Goal: Information Seeking & Learning: Learn about a topic

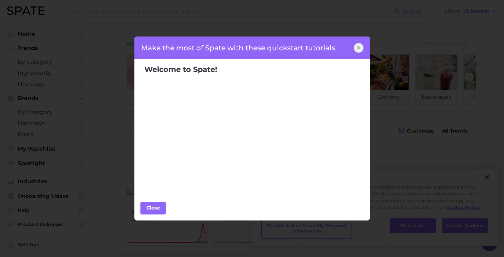
click at [357, 51] on div at bounding box center [359, 48] width 10 height 10
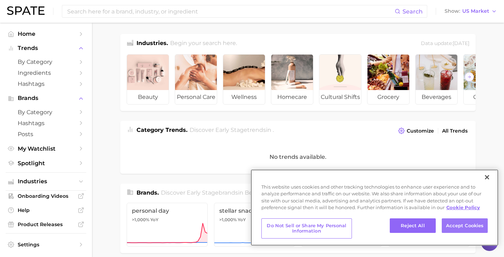
click at [465, 224] on button "Accept Cookies" at bounding box center [465, 225] width 46 height 15
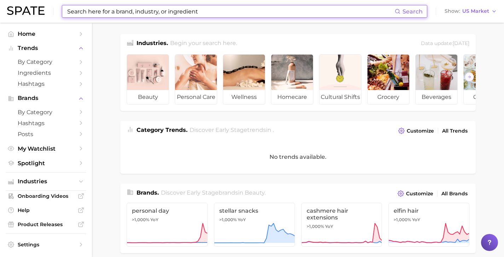
click at [132, 10] on input at bounding box center [231, 11] width 328 height 12
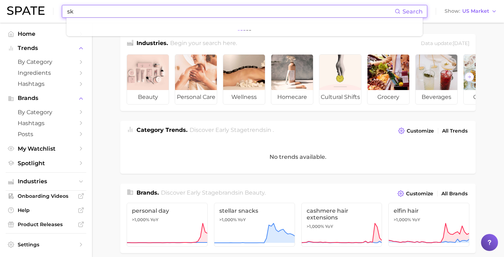
type input "s"
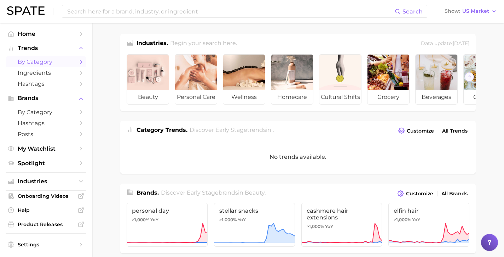
click at [57, 62] on span "by Category" at bounding box center [46, 61] width 57 height 7
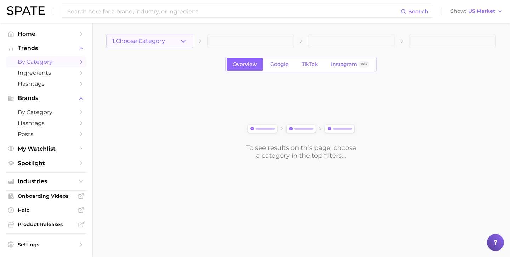
click at [152, 42] on span "1. Choose Category" at bounding box center [138, 41] width 53 height 6
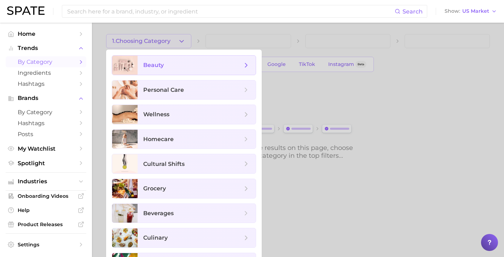
click at [152, 67] on span "beauty" at bounding box center [153, 65] width 21 height 7
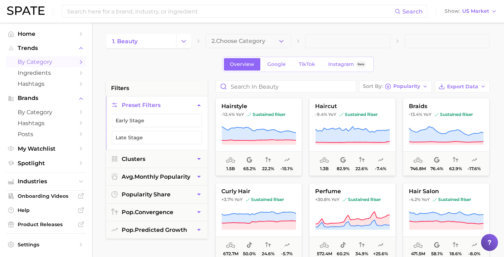
click at [192, 68] on div "Overview Google TikTok Instagram Beta" at bounding box center [298, 64] width 384 height 15
click at [235, 41] on span "2. Choose Category" at bounding box center [239, 41] width 54 height 6
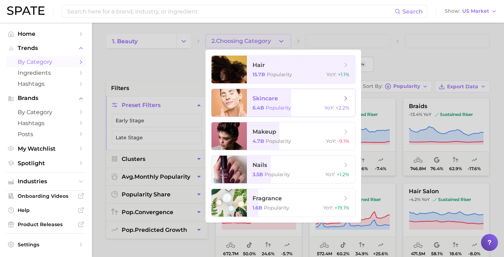
click at [288, 106] on div "6.4b Popularity YoY : +2.2%" at bounding box center [301, 107] width 97 height 6
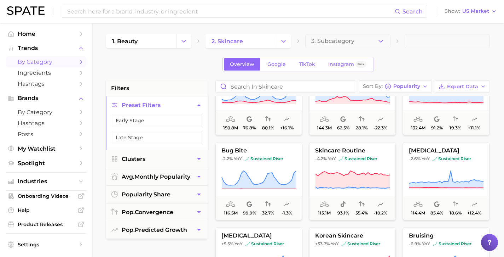
scroll to position [134, 0]
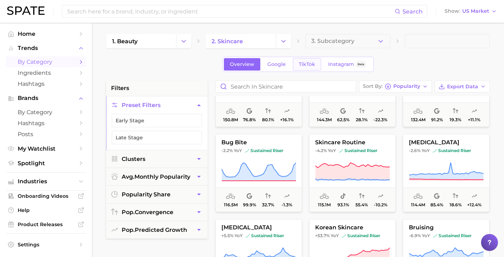
click at [300, 64] on span "TikTok" at bounding box center [307, 64] width 16 height 6
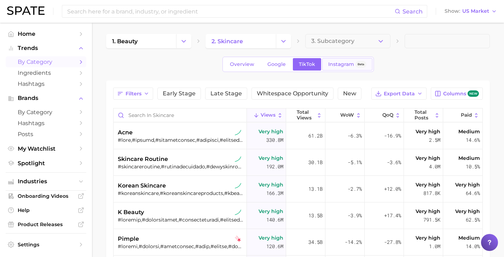
click at [333, 64] on span "Instagram" at bounding box center [341, 64] width 26 height 6
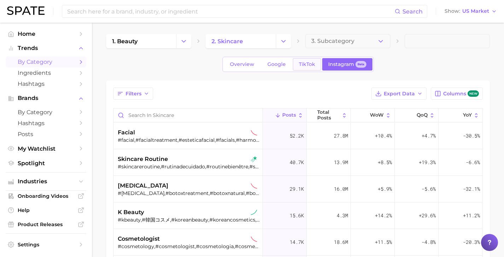
click at [300, 64] on span "TikTok" at bounding box center [307, 64] width 16 height 6
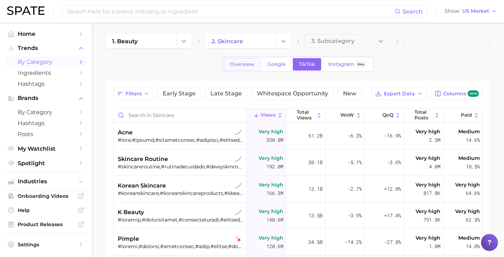
click at [246, 65] on span "Overview" at bounding box center [242, 64] width 24 height 6
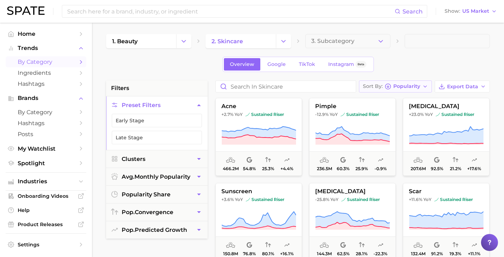
click at [420, 88] on span "Popularity" at bounding box center [406, 86] width 27 height 4
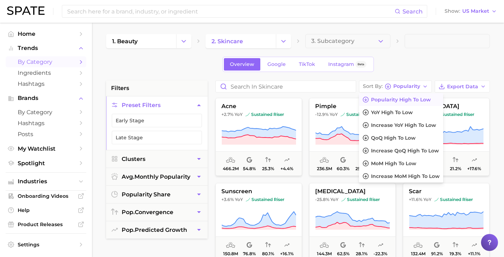
click at [412, 62] on div "Overview Google TikTok Instagram Beta" at bounding box center [298, 64] width 384 height 15
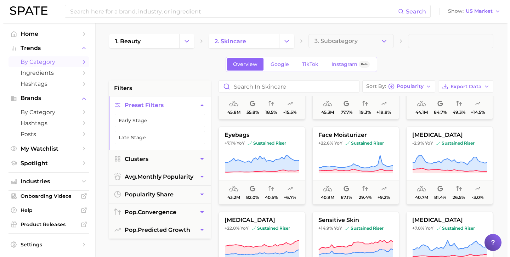
scroll to position [702, 0]
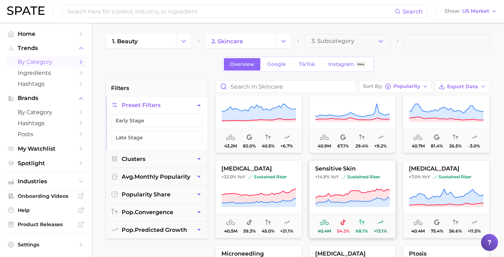
click at [367, 168] on span "sensitive skin" at bounding box center [353, 168] width 86 height 6
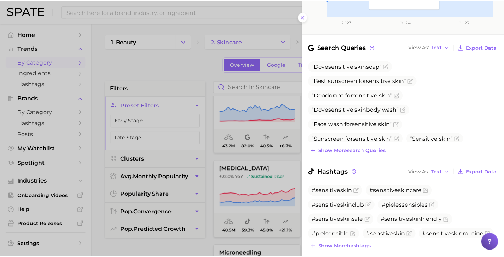
scroll to position [214, 0]
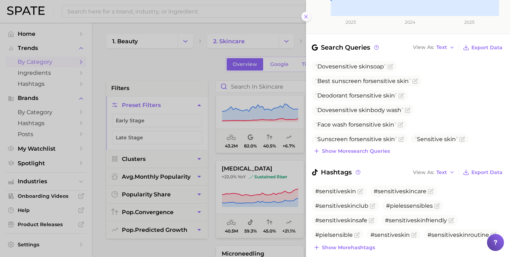
click at [305, 14] on icon at bounding box center [306, 17] width 6 height 6
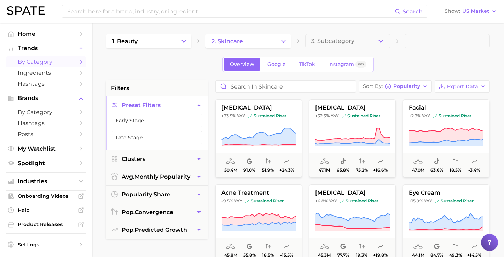
scroll to position [513, 0]
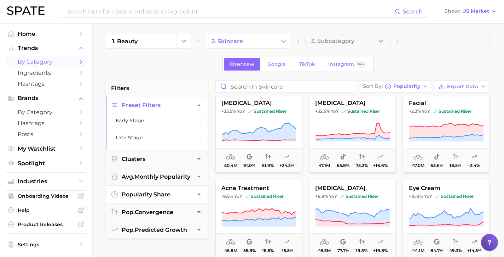
click at [200, 195] on icon "button" at bounding box center [198, 193] width 7 height 7
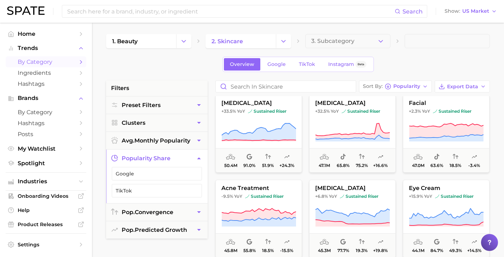
click at [196, 159] on icon "button" at bounding box center [198, 157] width 7 height 7
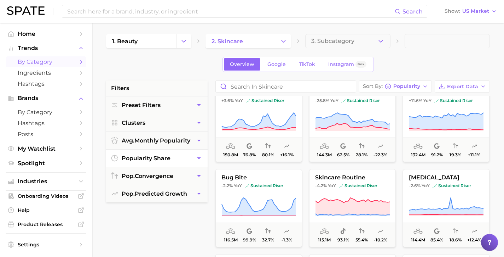
scroll to position [99, 0]
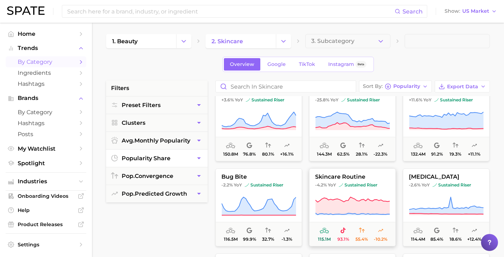
click at [323, 173] on span "skincare routine" at bounding box center [353, 176] width 86 height 6
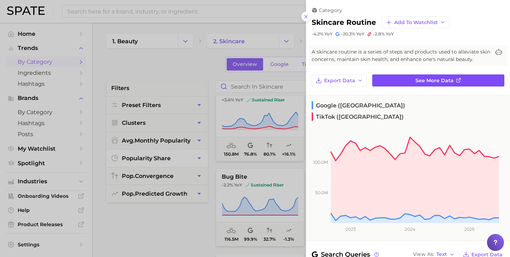
click at [395, 80] on link "See more data" at bounding box center [438, 80] width 132 height 12
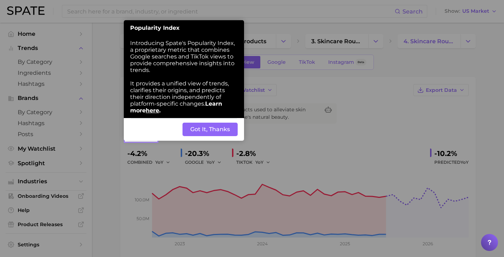
click at [212, 122] on button "Got It, Thanks" at bounding box center [210, 128] width 55 height 13
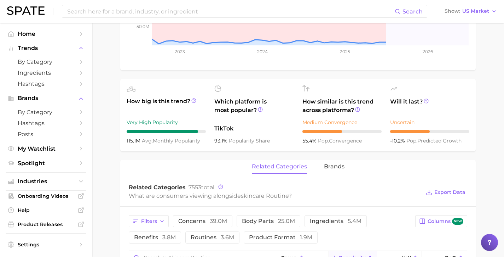
scroll to position [196, 0]
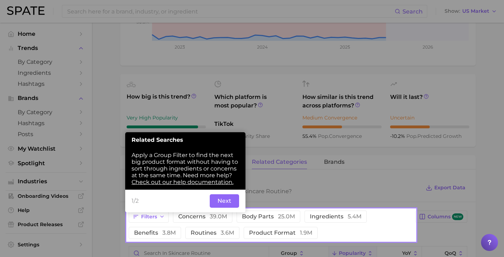
click at [221, 194] on button "Next" at bounding box center [224, 200] width 29 height 13
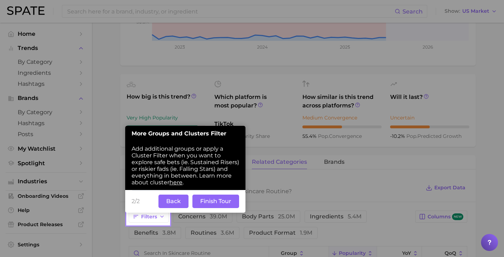
click at [218, 195] on button "Finish Tour" at bounding box center [215, 200] width 47 height 13
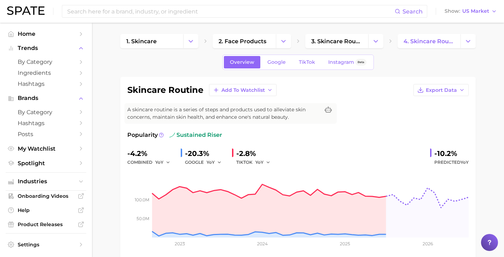
scroll to position [0, 0]
click at [331, 61] on span "Instagram" at bounding box center [341, 62] width 26 height 6
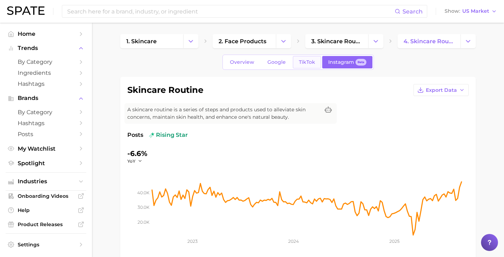
click at [311, 59] on span "TikTok" at bounding box center [307, 62] width 16 height 6
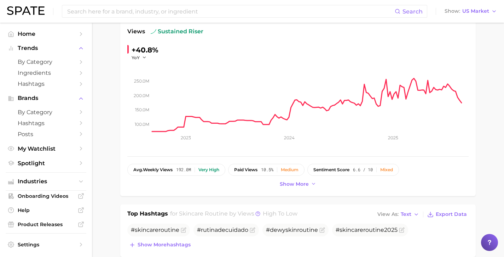
scroll to position [215, 0]
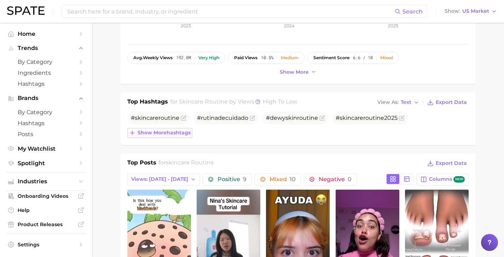
click at [167, 132] on span "Show more hashtags" at bounding box center [164, 132] width 53 height 6
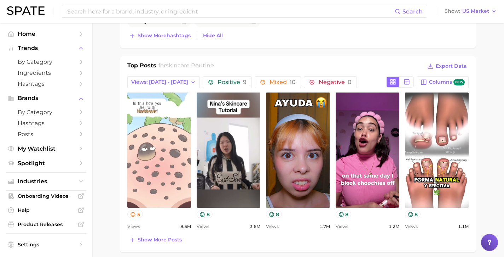
scroll to position [345, 0]
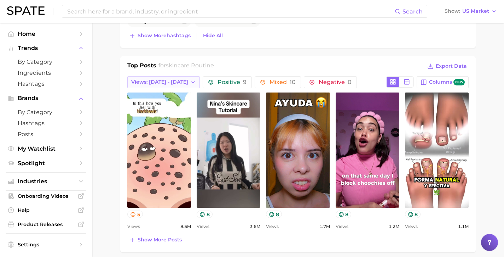
click at [174, 81] on span "Views: [DATE] - [DATE]" at bounding box center [159, 82] width 57 height 6
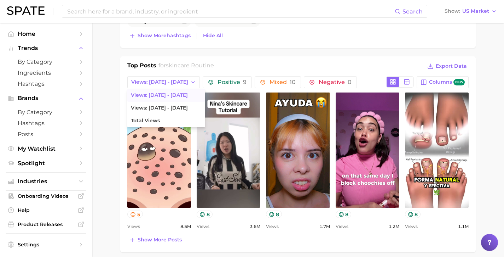
click at [116, 84] on main "1. skincare 2. face products 3. skincare routines 4. skincare routine Overview …" at bounding box center [298, 173] width 412 height 990
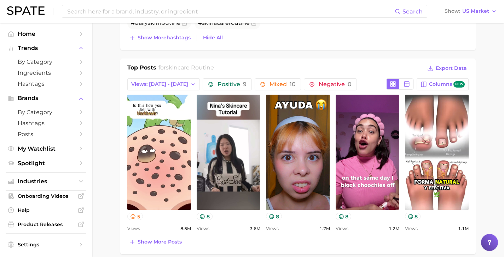
scroll to position [350, 0]
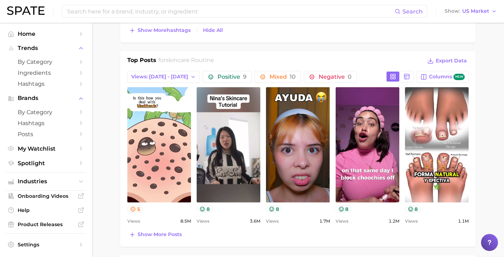
click at [167, 228] on div "Top Posts for skincare routine Export Data Views: [DATE] - [DATE] Positive 9 Mi…" at bounding box center [297, 147] width 341 height 183
click at [163, 232] on span "Show more posts" at bounding box center [160, 234] width 44 height 6
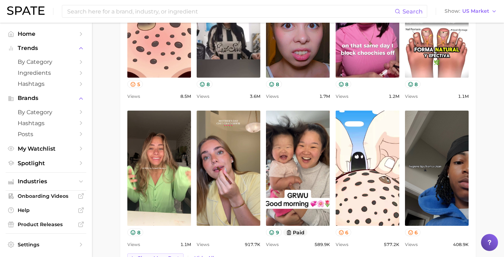
scroll to position [487, 0]
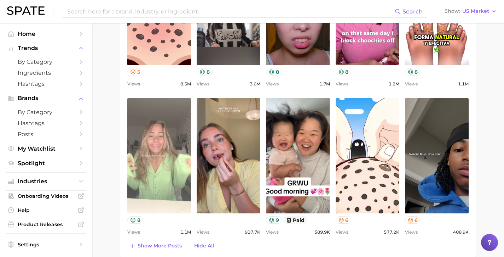
click at [151, 145] on link "view post on TikTok" at bounding box center [159, 155] width 64 height 115
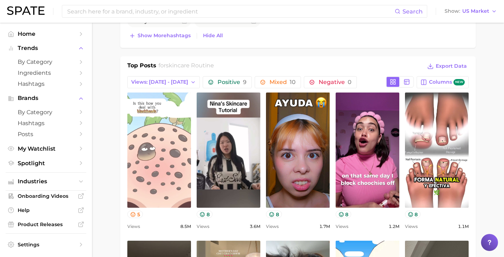
scroll to position [222, 0]
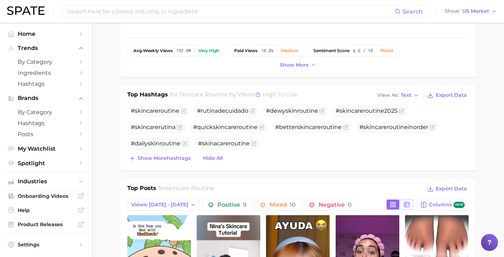
click at [407, 204] on rect at bounding box center [406, 204] width 5 height 5
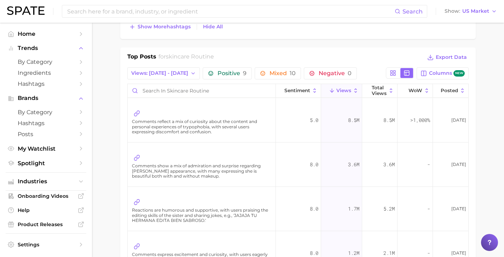
scroll to position [343, 0]
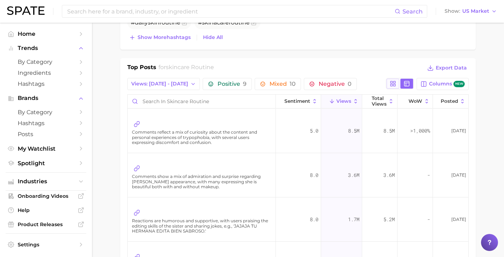
click at [398, 80] on button at bounding box center [393, 84] width 13 height 10
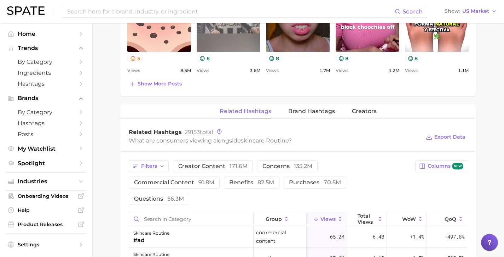
scroll to position [537, 0]
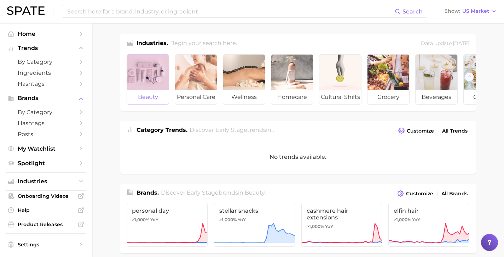
click at [157, 84] on div at bounding box center [148, 71] width 42 height 35
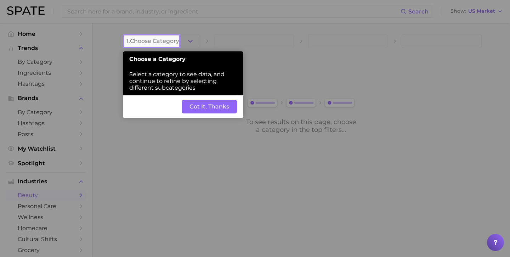
click at [220, 103] on button "Got It, Thanks" at bounding box center [209, 106] width 55 height 13
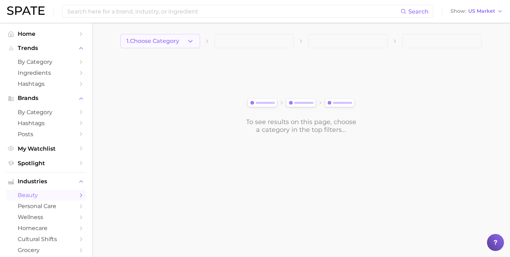
click at [185, 44] on button "1. Choose Category" at bounding box center [160, 41] width 80 height 14
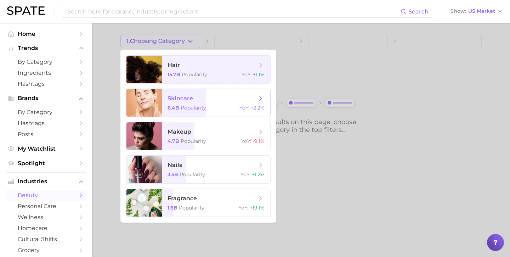
click at [213, 105] on div "6.4b Popularity YoY : +2.2%" at bounding box center [215, 107] width 97 height 6
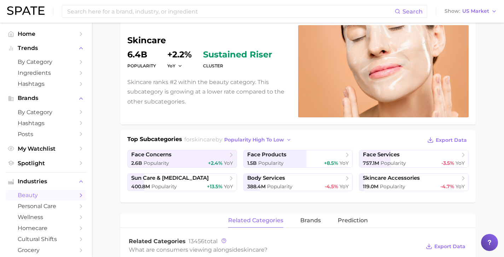
scroll to position [50, 0]
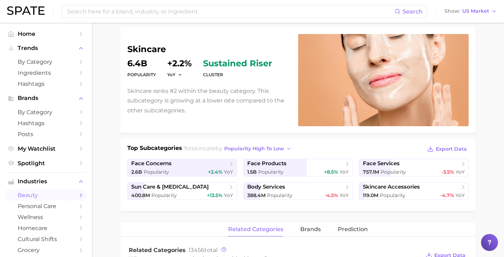
click at [161, 71] on dl "Popularity 6.4b YoY +2.2% cluster sustained riser" at bounding box center [208, 69] width 162 height 20
click at [298, 166] on span "face products" at bounding box center [295, 163] width 97 height 7
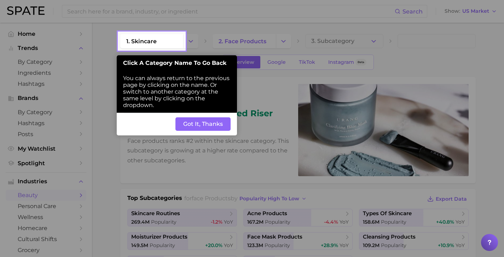
click at [198, 117] on button "Got It, Thanks" at bounding box center [202, 123] width 55 height 13
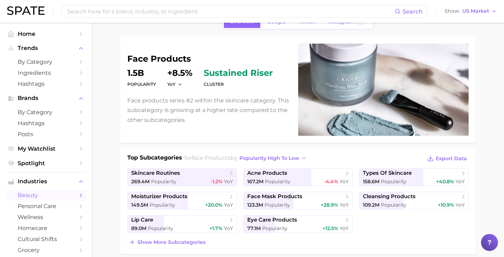
scroll to position [23, 0]
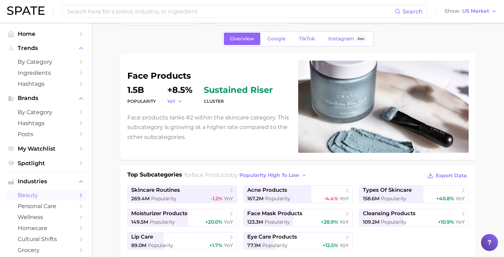
click at [180, 101] on polyline "button" at bounding box center [180, 100] width 2 height 1
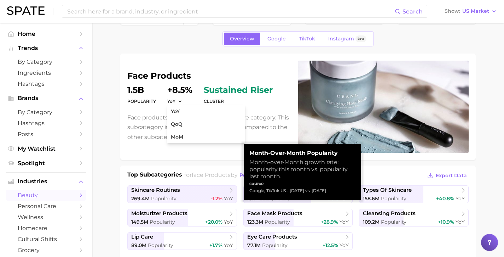
click at [129, 112] on div "face products Popularity 1.5b YoY YoY QoQ MoM +8.5% cluster sustained riser Fac…" at bounding box center [208, 106] width 162 height 70
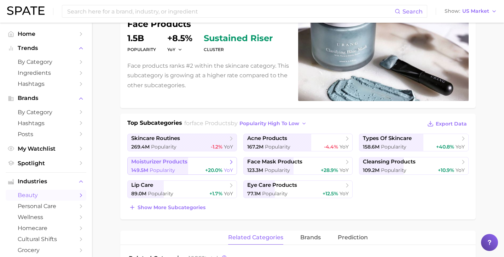
scroll to position [79, 0]
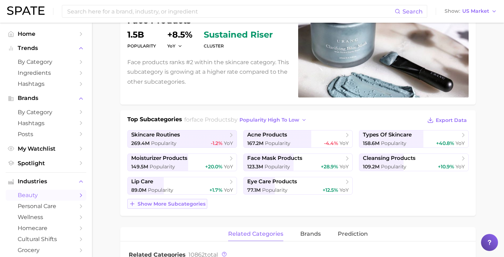
click at [170, 202] on span "Show more subcategories" at bounding box center [172, 204] width 68 height 6
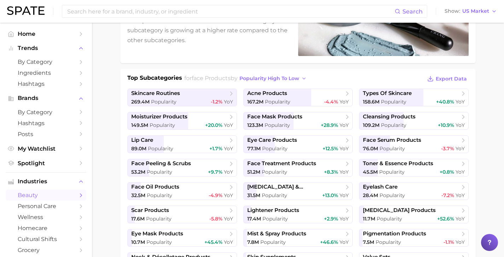
scroll to position [120, 0]
click at [175, 163] on span "face peeling & scrubs" at bounding box center [161, 163] width 60 height 7
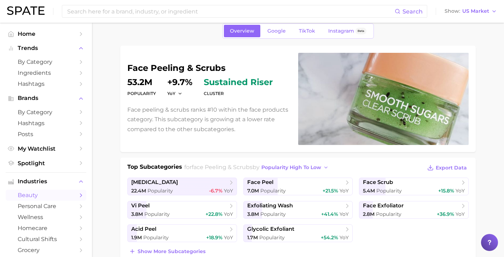
scroll to position [32, 0]
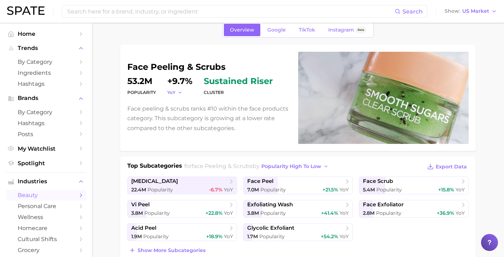
click at [179, 93] on polyline "button" at bounding box center [180, 92] width 2 height 1
click at [177, 125] on button "MoM" at bounding box center [206, 127] width 78 height 13
click at [183, 90] on div "MoM" at bounding box center [177, 92] width 20 height 6
click at [181, 92] on icon "button" at bounding box center [182, 92] width 5 height 5
click at [181, 114] on button "QoQ" at bounding box center [206, 115] width 78 height 13
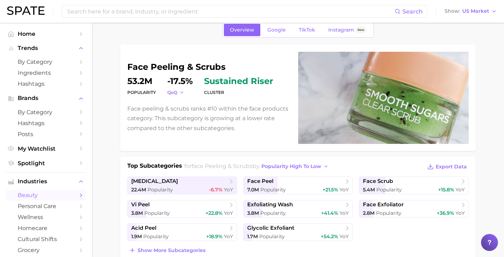
click at [181, 91] on icon "button" at bounding box center [181, 92] width 5 height 5
click at [181, 101] on button "YoY" at bounding box center [206, 102] width 78 height 13
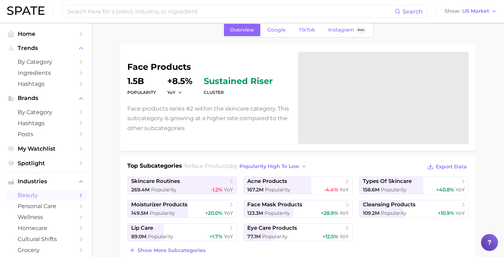
scroll to position [120, 0]
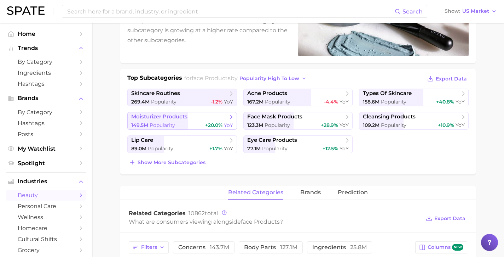
click at [208, 124] on span "+20.0%" at bounding box center [213, 125] width 17 height 6
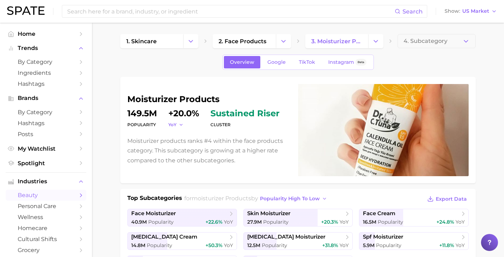
click at [182, 123] on icon "button" at bounding box center [181, 124] width 5 height 5
click at [186, 160] on button "MoM" at bounding box center [207, 160] width 78 height 13
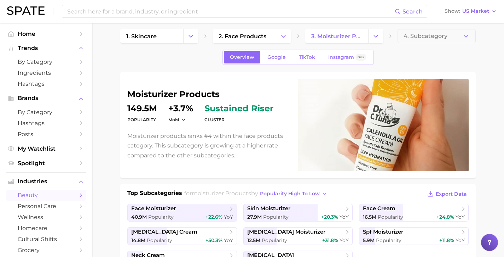
scroll to position [5, 0]
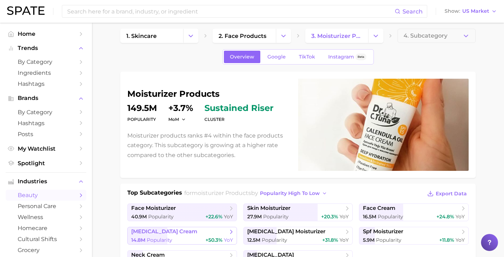
click at [190, 230] on span "[MEDICAL_DATA] cream" at bounding box center [179, 231] width 97 height 7
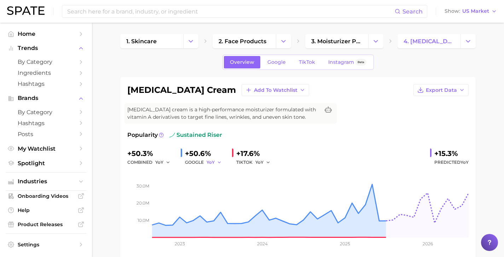
click at [217, 161] on icon "button" at bounding box center [219, 162] width 5 height 5
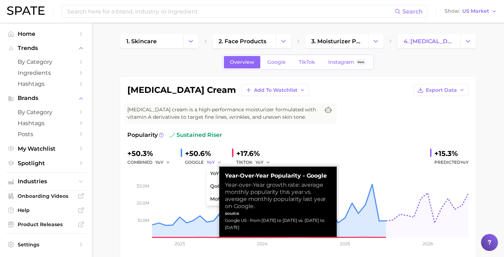
click at [217, 161] on icon "button" at bounding box center [219, 162] width 5 height 5
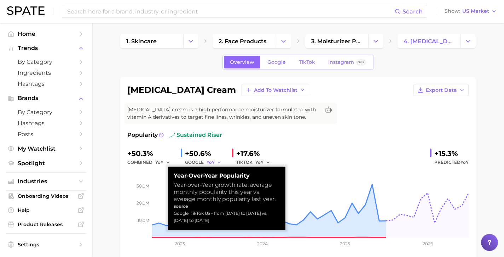
click at [217, 163] on icon "button" at bounding box center [219, 162] width 5 height 5
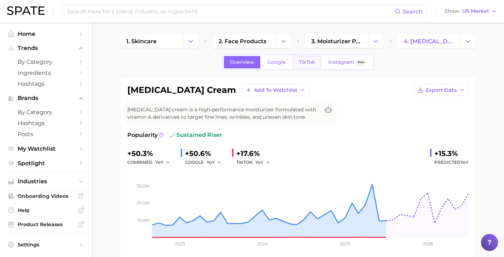
click at [303, 63] on span "TikTok" at bounding box center [307, 62] width 16 height 6
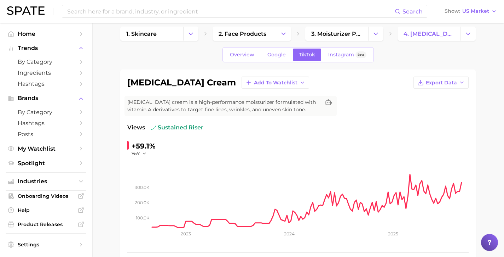
scroll to position [8, 0]
click at [277, 56] on span "Google" at bounding box center [276, 54] width 18 height 6
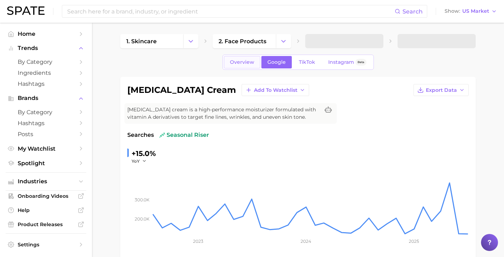
click at [246, 61] on span "Overview" at bounding box center [242, 62] width 24 height 6
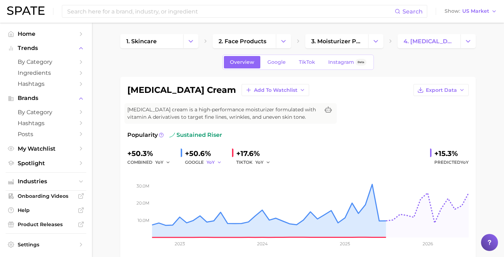
click at [217, 162] on icon "button" at bounding box center [219, 162] width 5 height 5
click at [166, 161] on icon "button" at bounding box center [168, 162] width 5 height 5
click at [167, 198] on span "MoM" at bounding box center [165, 199] width 12 height 6
click at [218, 162] on polyline "button" at bounding box center [219, 161] width 2 height 1
click at [218, 199] on span "MoM" at bounding box center [216, 199] width 12 height 6
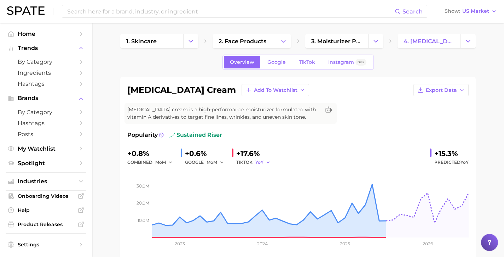
click at [266, 161] on icon "button" at bounding box center [268, 162] width 5 height 5
click at [265, 182] on button "QoQ" at bounding box center [294, 186] width 78 height 13
click at [259, 158] on button "QoQ" at bounding box center [263, 162] width 17 height 8
click at [263, 198] on span "MoM" at bounding box center [265, 199] width 12 height 6
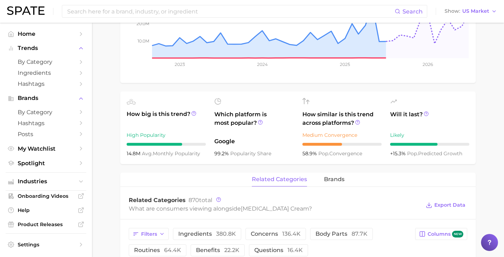
scroll to position [179, 0]
click at [191, 113] on icon at bounding box center [193, 112] width 5 height 5
click at [234, 172] on div "related categories brands" at bounding box center [298, 179] width 356 height 14
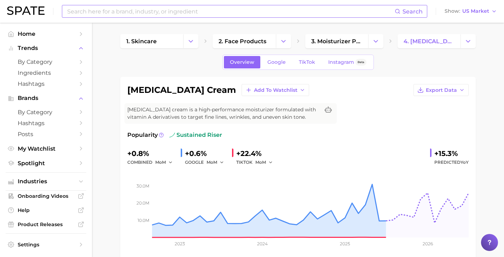
scroll to position [0, 0]
click at [204, 133] on span "sustained riser" at bounding box center [195, 135] width 53 height 8
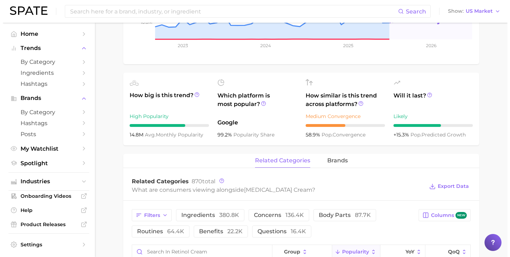
scroll to position [272, 0]
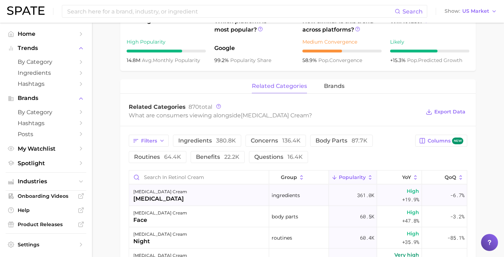
click at [245, 196] on div "[MEDICAL_DATA] cream [MEDICAL_DATA]" at bounding box center [199, 194] width 140 height 21
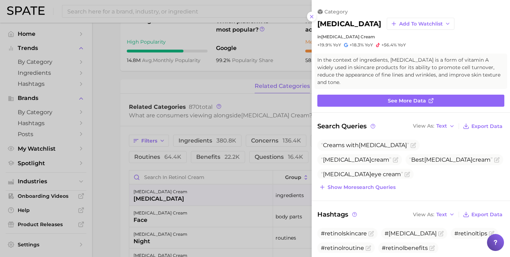
scroll to position [0, 0]
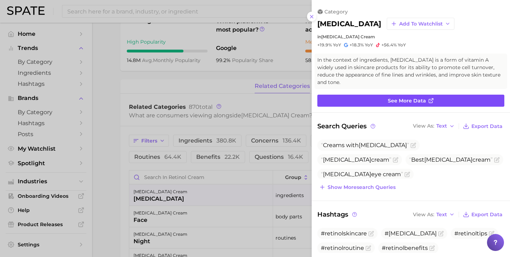
click at [381, 94] on link "See more data" at bounding box center [410, 100] width 187 height 12
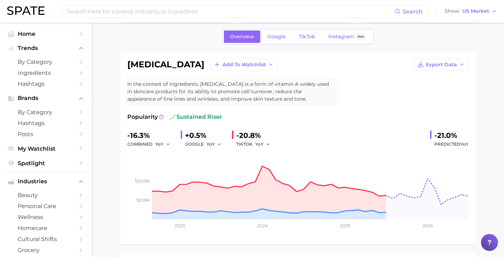
scroll to position [66, 0]
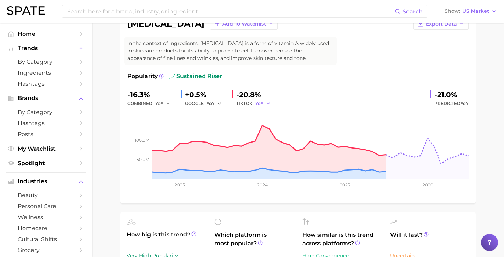
click at [260, 104] on span "YoY" at bounding box center [259, 103] width 8 height 6
click at [264, 140] on span "MoM" at bounding box center [265, 140] width 12 height 6
click at [213, 103] on button "YoY" at bounding box center [214, 103] width 15 height 8
click at [215, 137] on span "MoM" at bounding box center [216, 140] width 12 height 6
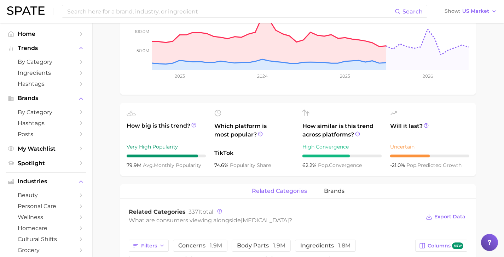
scroll to position [0, 0]
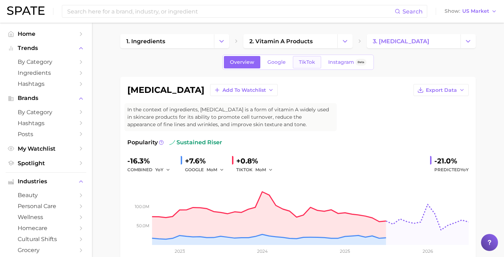
click at [312, 63] on span "TikTok" at bounding box center [307, 62] width 16 height 6
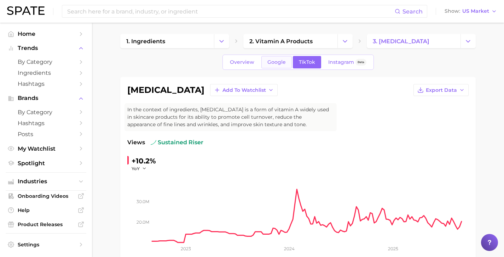
click at [280, 64] on span "Google" at bounding box center [276, 62] width 18 height 6
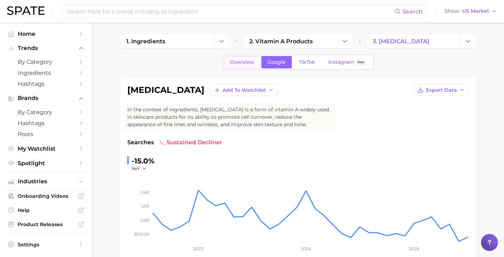
click at [254, 66] on link "Overview" at bounding box center [242, 62] width 36 height 12
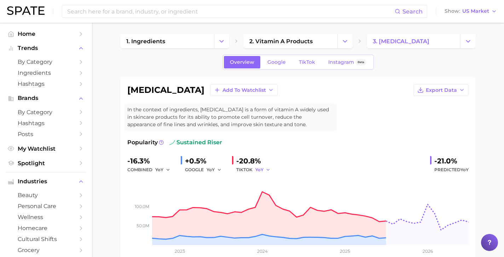
click at [266, 168] on icon "button" at bounding box center [268, 169] width 5 height 5
click at [267, 192] on button "QoQ" at bounding box center [294, 193] width 78 height 13
click at [267, 168] on icon "button" at bounding box center [269, 169] width 5 height 5
click at [266, 205] on span "MoM" at bounding box center [265, 206] width 12 height 6
click at [212, 173] on button "YoY" at bounding box center [214, 169] width 15 height 8
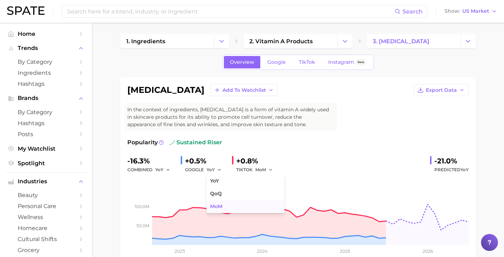
click at [215, 202] on button "MoM" at bounding box center [246, 206] width 78 height 13
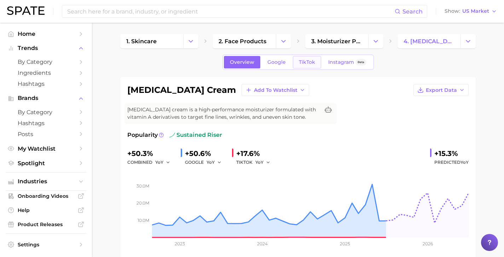
click at [310, 63] on span "TikTok" at bounding box center [307, 62] width 16 height 6
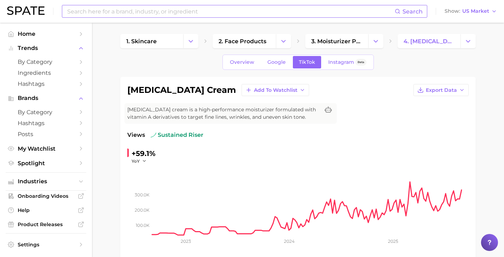
scroll to position [0, 0]
click at [335, 62] on span "Instagram" at bounding box center [341, 62] width 26 height 6
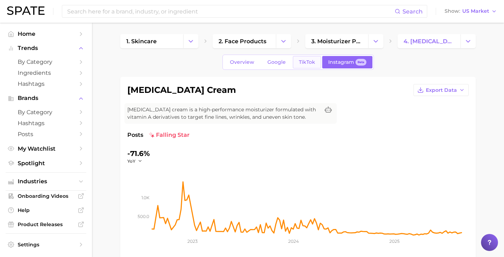
click at [306, 65] on link "TikTok" at bounding box center [307, 62] width 28 height 12
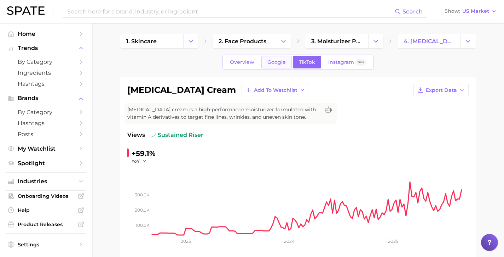
click at [285, 64] on span "Google" at bounding box center [276, 62] width 18 height 6
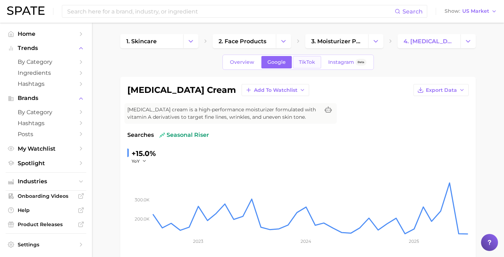
click at [303, 60] on span "TikTok" at bounding box center [307, 62] width 16 height 6
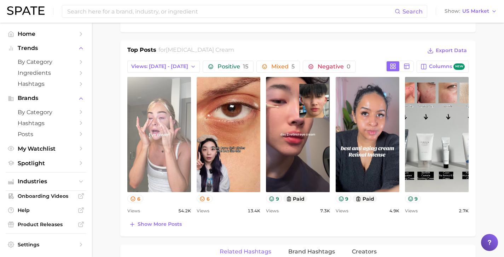
scroll to position [318, 0]
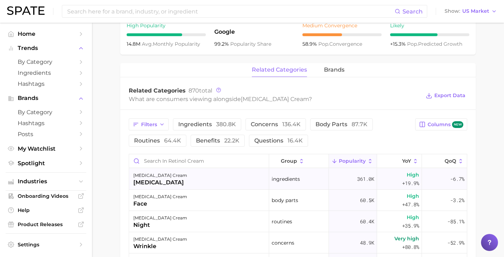
click at [300, 178] on div "ingredients" at bounding box center [299, 178] width 60 height 21
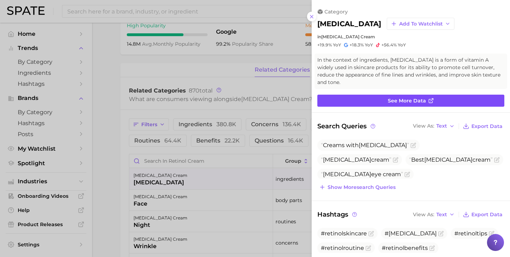
click at [382, 94] on link "See more data" at bounding box center [410, 100] width 187 height 12
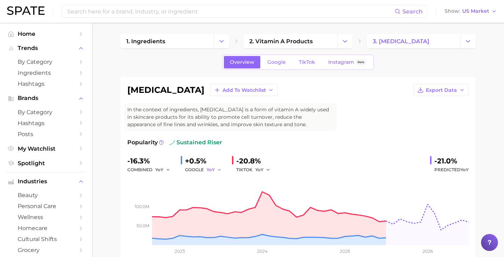
click at [217, 172] on icon "button" at bounding box center [219, 169] width 5 height 5
click at [216, 190] on span "QoQ" at bounding box center [216, 193] width 12 height 6
click at [219, 171] on icon "button" at bounding box center [221, 169] width 5 height 5
click at [217, 205] on span "MoM" at bounding box center [216, 206] width 12 height 6
click at [265, 165] on div "-20.8%" at bounding box center [255, 160] width 39 height 11
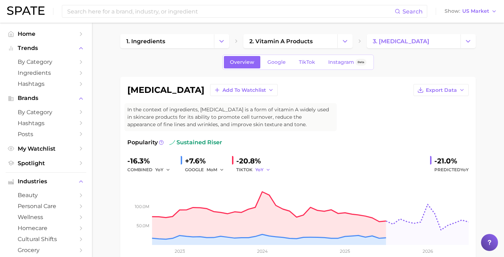
click at [266, 170] on icon "button" at bounding box center [268, 169] width 5 height 5
click at [267, 203] on span "MoM" at bounding box center [265, 206] width 12 height 6
click at [283, 62] on span "Google" at bounding box center [276, 62] width 18 height 6
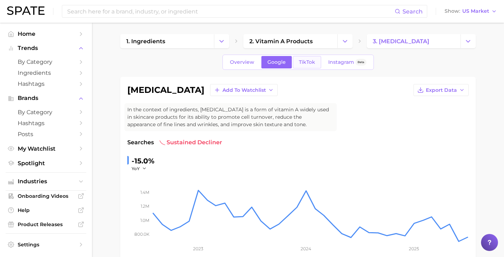
click at [306, 62] on span "TikTok" at bounding box center [307, 62] width 16 height 6
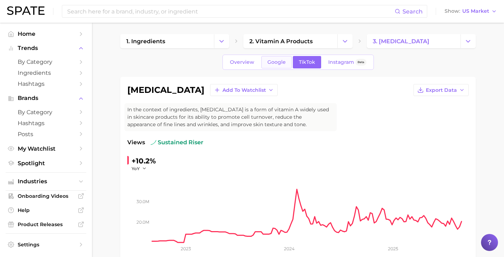
click at [285, 65] on span "Google" at bounding box center [276, 62] width 18 height 6
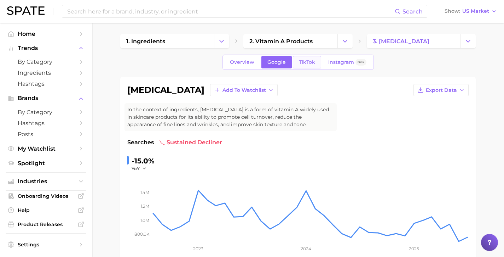
click at [305, 62] on span "TikTok" at bounding box center [307, 62] width 16 height 6
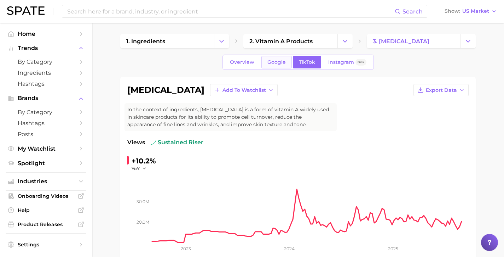
click at [274, 61] on span "Google" at bounding box center [276, 62] width 18 height 6
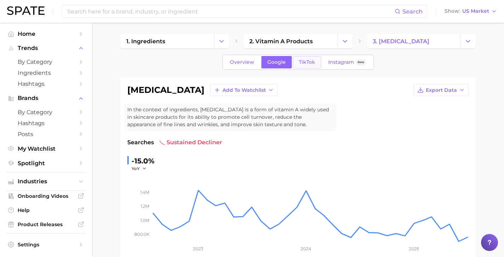
scroll to position [0, 0]
click at [305, 62] on span "TikTok" at bounding box center [307, 62] width 16 height 6
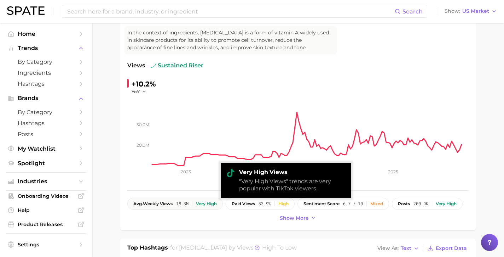
scroll to position [74, 0]
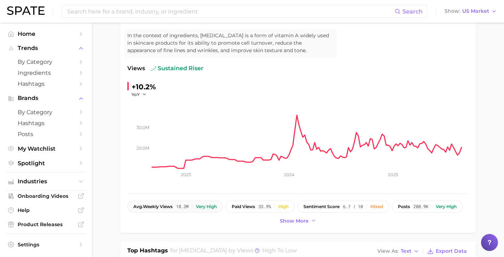
click at [171, 205] on span "avg. weekly views" at bounding box center [152, 206] width 39 height 5
click at [290, 223] on span "Show more" at bounding box center [294, 221] width 29 height 6
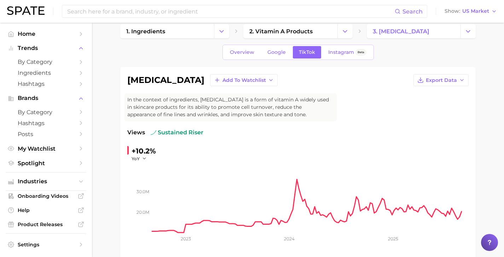
scroll to position [12, 0]
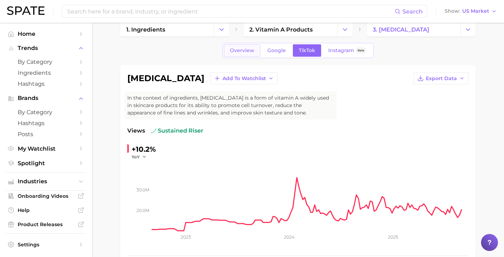
click at [251, 49] on span "Overview" at bounding box center [242, 50] width 24 height 6
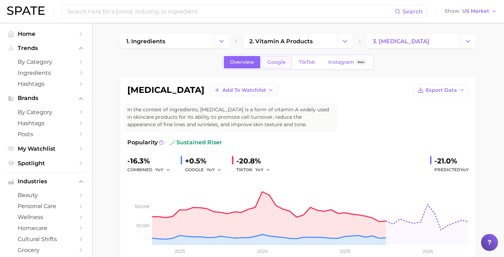
click at [279, 67] on link "Google" at bounding box center [276, 62] width 30 height 12
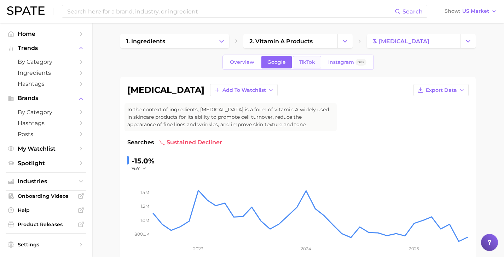
click at [305, 63] on span "TikTok" at bounding box center [307, 62] width 16 height 6
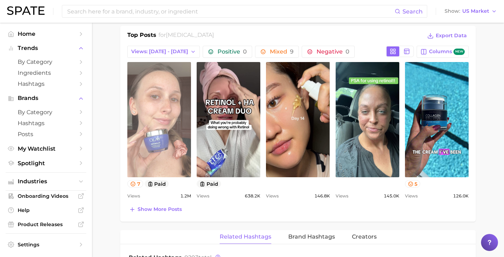
click at [156, 142] on link "view post on TikTok" at bounding box center [159, 119] width 64 height 115
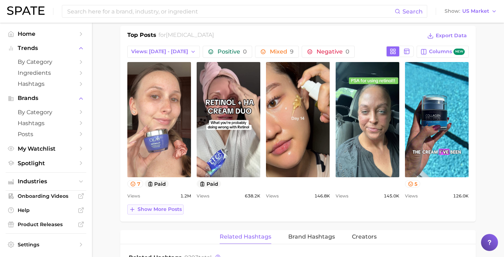
click at [167, 205] on button "Show more posts" at bounding box center [155, 209] width 56 height 10
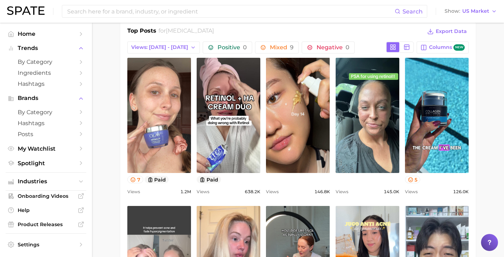
scroll to position [353, 0]
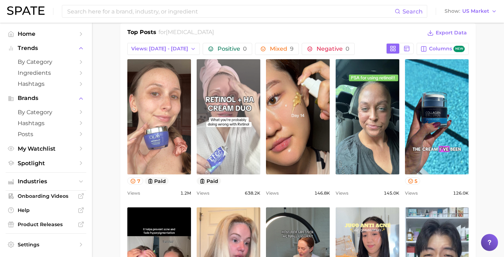
click at [227, 113] on link "view post on TikTok" at bounding box center [229, 116] width 64 height 115
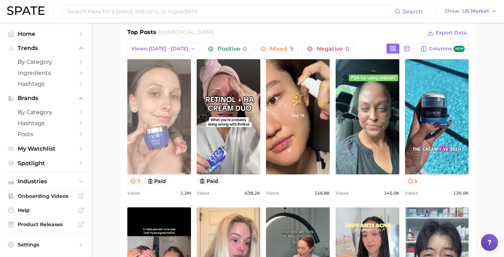
click at [156, 105] on link "view post on TikTok" at bounding box center [159, 116] width 64 height 115
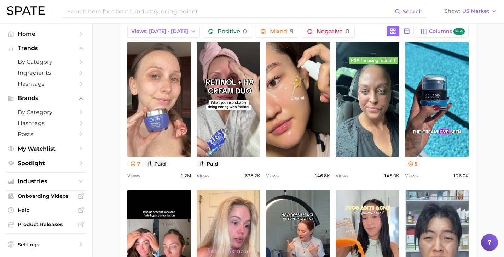
scroll to position [396, 0]
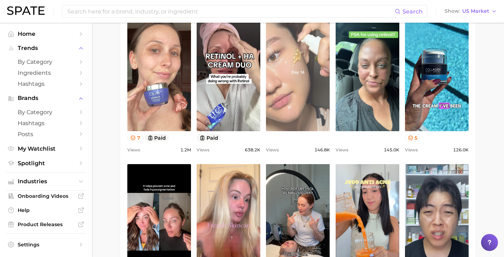
click at [296, 91] on link "view post on TikTok" at bounding box center [298, 73] width 64 height 115
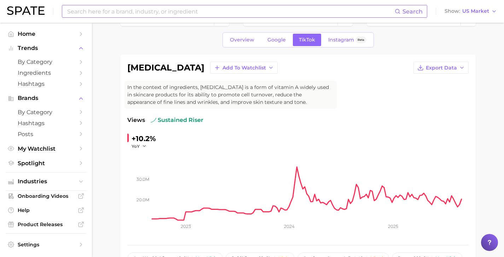
scroll to position [22, 0]
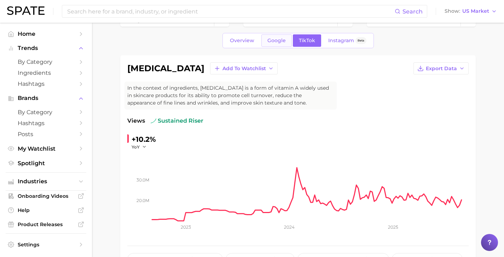
click at [280, 40] on span "Google" at bounding box center [276, 41] width 18 height 6
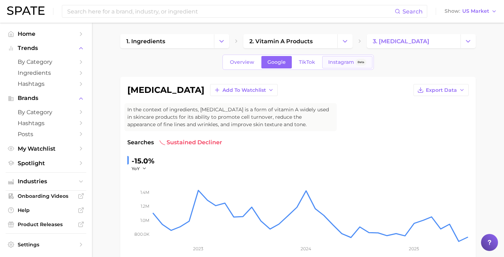
click at [339, 61] on span "Instagram" at bounding box center [341, 62] width 26 height 6
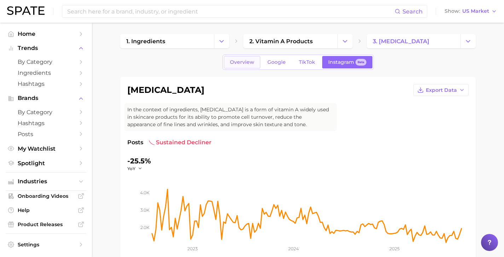
click at [247, 63] on span "Overview" at bounding box center [242, 62] width 24 height 6
click at [59, 78] on link "Hashtags" at bounding box center [46, 83] width 81 height 11
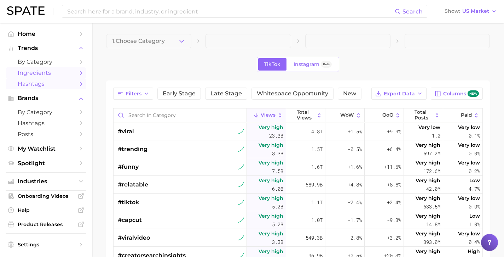
click at [57, 71] on span "Ingredients" at bounding box center [46, 72] width 57 height 7
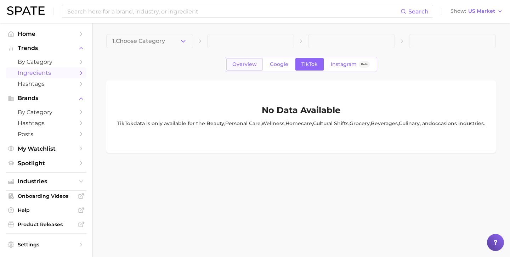
click at [241, 58] on link "Overview" at bounding box center [244, 64] width 36 height 12
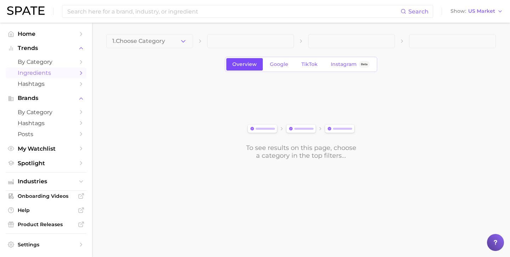
click at [242, 65] on span "Overview" at bounding box center [244, 64] width 24 height 6
click at [150, 40] on span "1. Choose Category" at bounding box center [138, 41] width 53 height 6
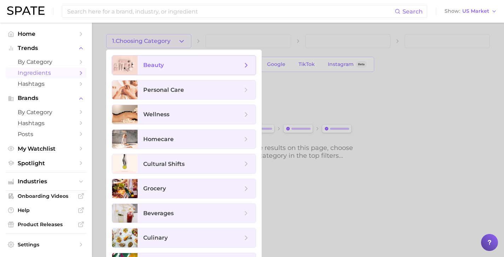
click at [158, 66] on span "beauty" at bounding box center [153, 65] width 21 height 7
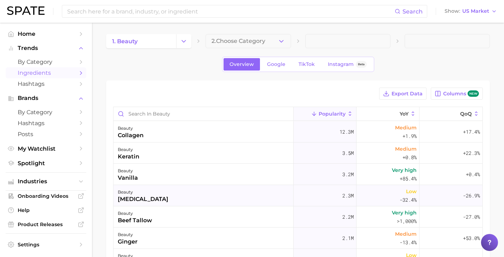
click at [272, 198] on div "beauty [MEDICAL_DATA]" at bounding box center [204, 195] width 180 height 21
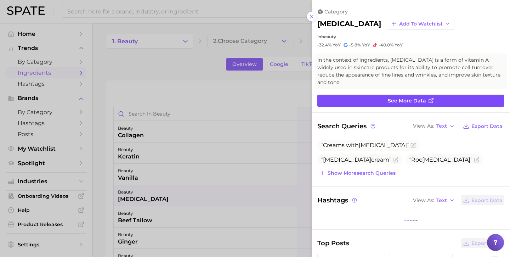
click at [378, 94] on link "See more data" at bounding box center [410, 100] width 187 height 12
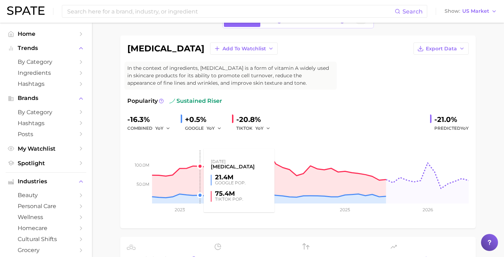
scroll to position [41, 0]
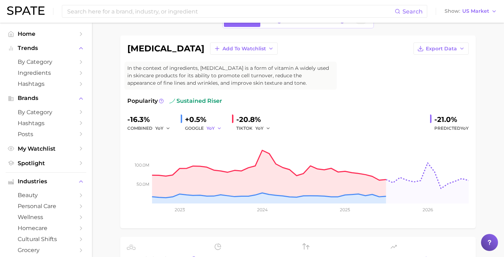
click at [218, 129] on icon "button" at bounding box center [219, 128] width 5 height 5
click at [216, 148] on button "QoQ" at bounding box center [246, 152] width 78 height 13
click at [219, 128] on icon "button" at bounding box center [221, 128] width 5 height 5
click at [218, 162] on span "MoM" at bounding box center [216, 165] width 12 height 6
click at [266, 128] on icon "button" at bounding box center [268, 128] width 5 height 5
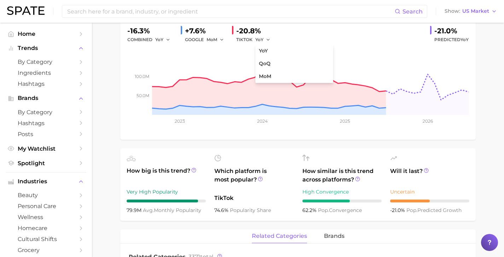
scroll to position [130, 0]
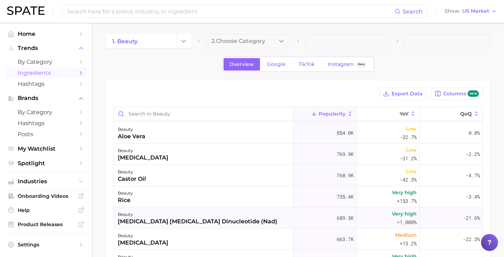
scroll to position [447, 0]
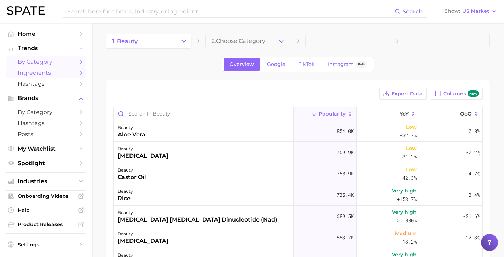
click at [64, 62] on span "by Category" at bounding box center [46, 61] width 57 height 7
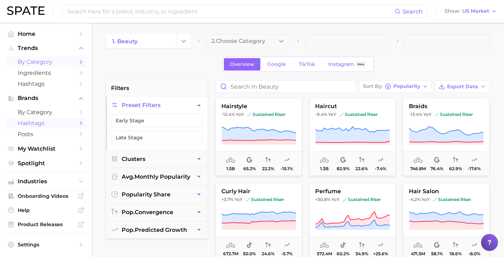
click at [64, 120] on span "Hashtags" at bounding box center [46, 123] width 57 height 7
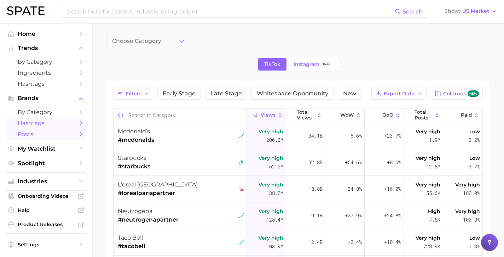
click at [65, 132] on span "Posts" at bounding box center [46, 134] width 57 height 7
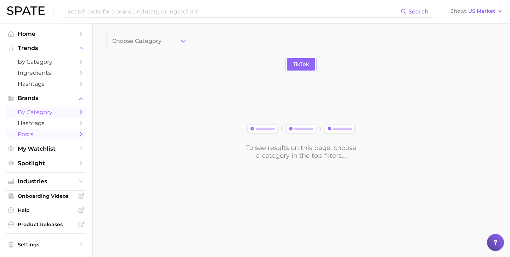
click at [68, 111] on span "by Category" at bounding box center [46, 112] width 57 height 7
click at [153, 48] on div "Choose Category Overview Google TikTok Instagram Beta To see results on this pa…" at bounding box center [300, 96] width 389 height 125
click at [151, 40] on span "Choose Category" at bounding box center [136, 41] width 49 height 6
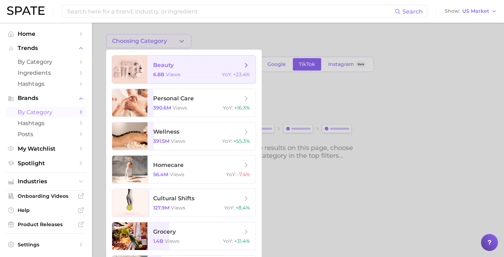
click at [174, 79] on span "beauty 6.8b views YoY : +23.4%" at bounding box center [202, 70] width 108 height 28
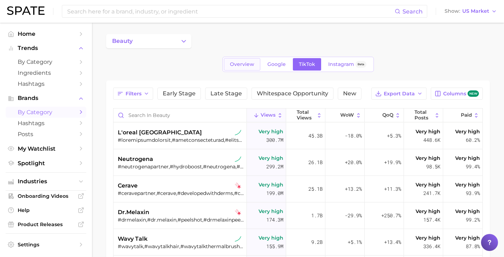
click at [251, 63] on span "Overview" at bounding box center [242, 64] width 24 height 6
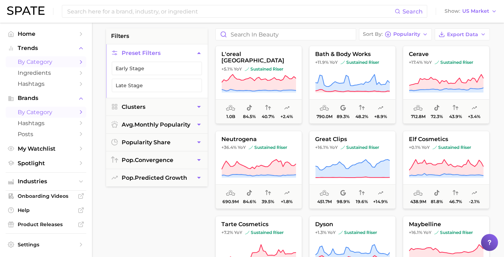
click at [47, 59] on span "by Category" at bounding box center [46, 61] width 57 height 7
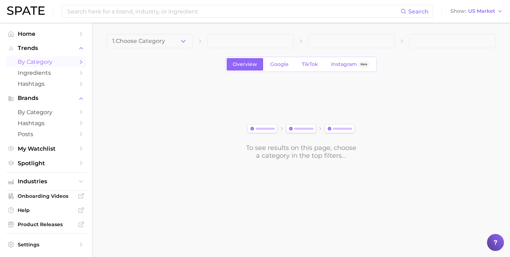
click at [71, 59] on link "by Category" at bounding box center [46, 61] width 81 height 11
click at [68, 69] on span "Ingredients" at bounding box center [46, 72] width 57 height 7
click at [69, 60] on link "by Category" at bounding box center [46, 61] width 81 height 11
click at [281, 62] on span "Google" at bounding box center [279, 64] width 18 height 6
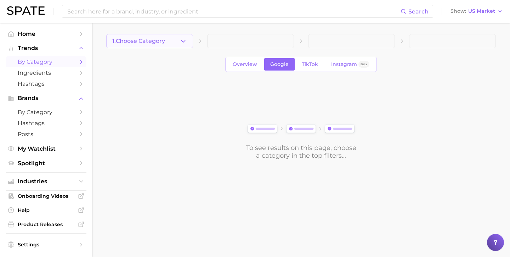
click at [160, 40] on span "1. Choose Category" at bounding box center [138, 41] width 53 height 6
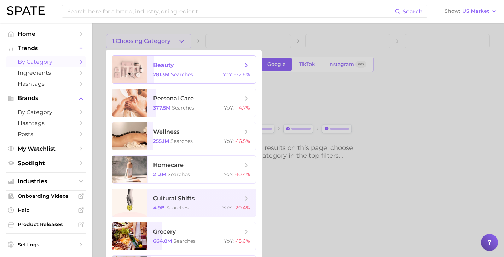
click at [168, 69] on span "beauty" at bounding box center [197, 65] width 89 height 8
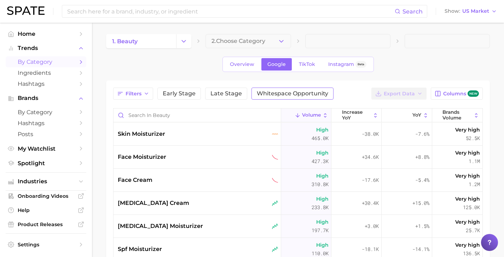
click at [279, 92] on span "Whitespace Opportunity" at bounding box center [292, 94] width 71 height 6
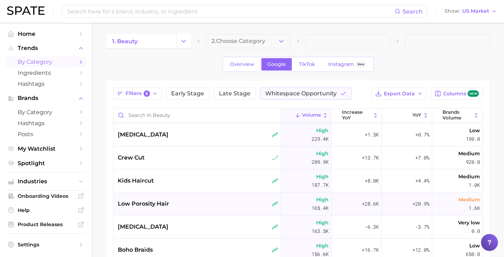
scroll to position [266, 0]
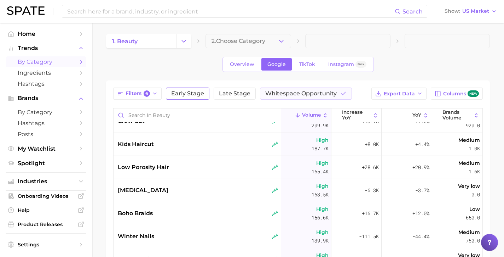
click at [190, 93] on span "Early Stage" at bounding box center [187, 94] width 33 height 6
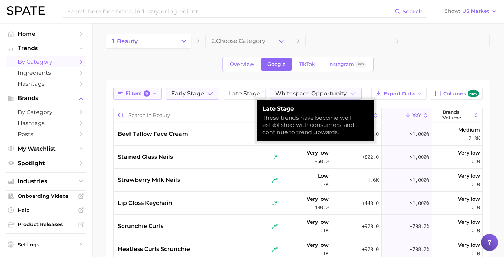
click at [155, 95] on icon "button" at bounding box center [155, 94] width 6 height 6
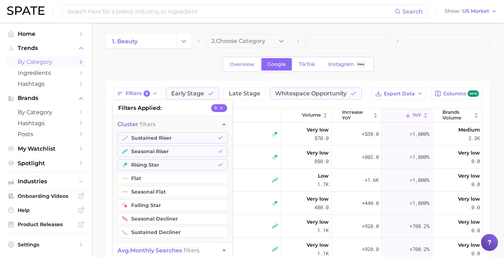
click at [185, 82] on div "Filters 9 filters applied 9 cluster filters sustained riser seasonal riser risi…" at bounding box center [298, 225] width 384 height 291
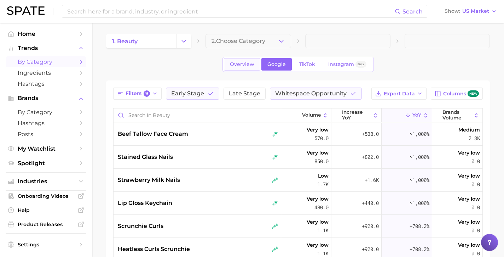
click at [241, 64] on span "Overview" at bounding box center [242, 64] width 24 height 6
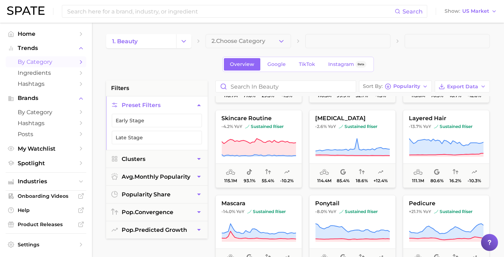
scroll to position [1260, 0]
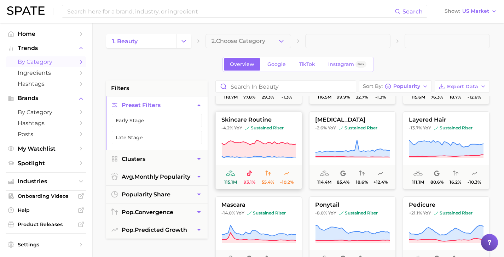
click at [238, 116] on span "skincare routine" at bounding box center [259, 119] width 86 height 6
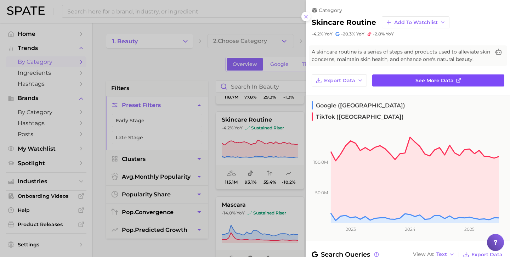
click at [384, 79] on link "See more data" at bounding box center [438, 80] width 132 height 12
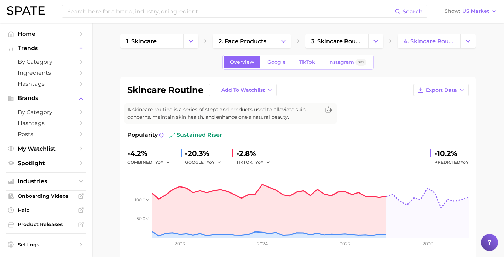
click at [211, 157] on div "-20.3%" at bounding box center [205, 153] width 41 height 11
click at [214, 158] on button "YoY" at bounding box center [214, 162] width 15 height 8
click at [211, 184] on span "QoQ" at bounding box center [216, 186] width 12 height 6
click at [212, 159] on span "QoQ" at bounding box center [212, 162] width 10 height 6
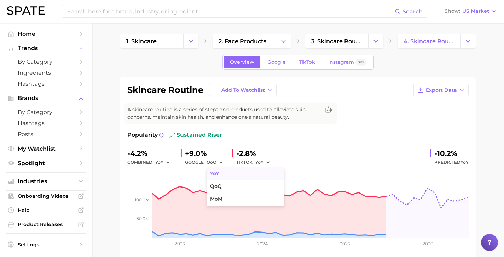
click at [216, 172] on span "YoY" at bounding box center [214, 173] width 9 height 6
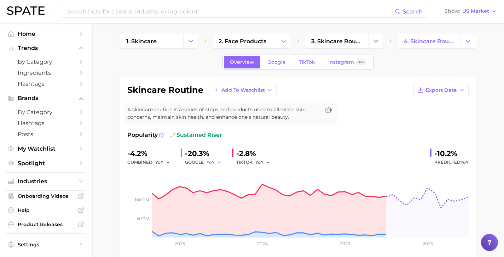
click at [212, 159] on span "YoY" at bounding box center [211, 162] width 8 height 6
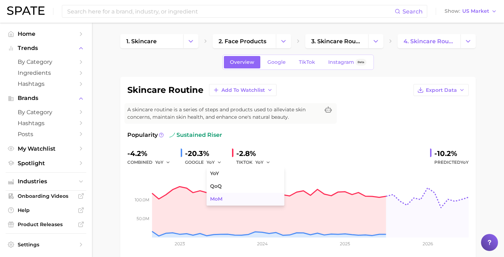
click at [223, 199] on button "MoM" at bounding box center [246, 198] width 78 height 13
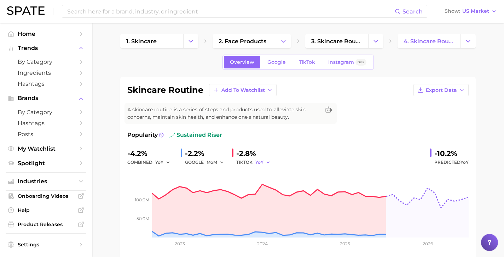
click at [259, 159] on span "YoY" at bounding box center [259, 162] width 8 height 6
click at [264, 196] on span "MoM" at bounding box center [265, 199] width 12 height 6
click at [160, 164] on span "YoY" at bounding box center [159, 162] width 8 height 6
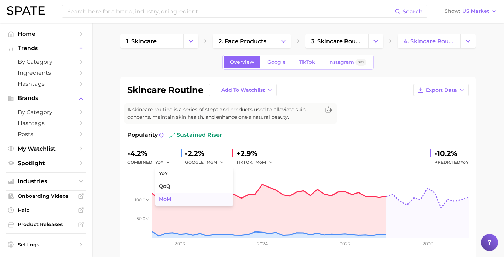
click at [169, 200] on button "MoM" at bounding box center [194, 198] width 78 height 13
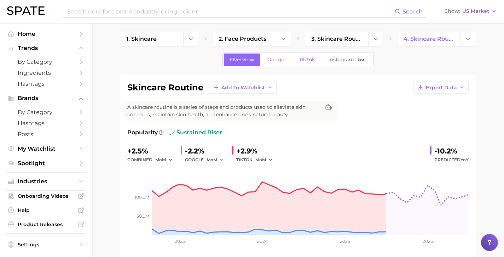
scroll to position [3, 0]
click at [267, 62] on link "Google" at bounding box center [276, 59] width 30 height 12
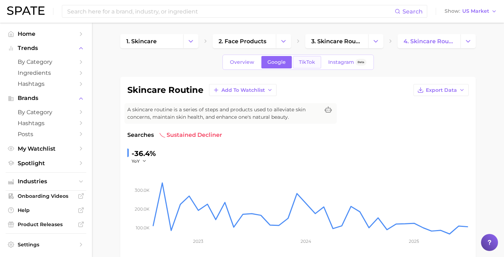
click at [305, 60] on span "TikTok" at bounding box center [307, 62] width 16 height 6
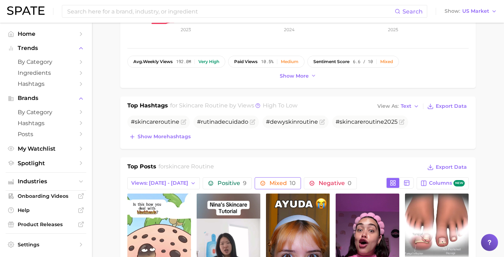
scroll to position [209, 0]
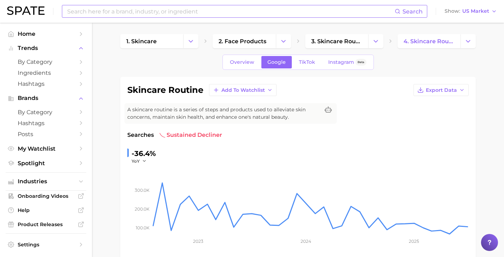
scroll to position [3, 0]
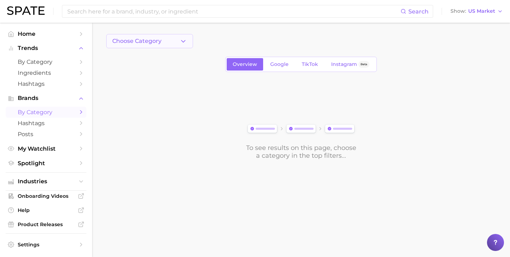
click at [141, 43] on span "Choose Category" at bounding box center [136, 41] width 49 height 6
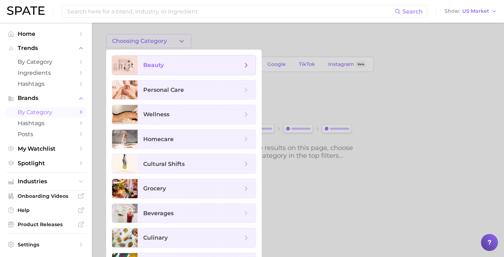
click at [159, 69] on span "beauty" at bounding box center [197, 65] width 118 height 19
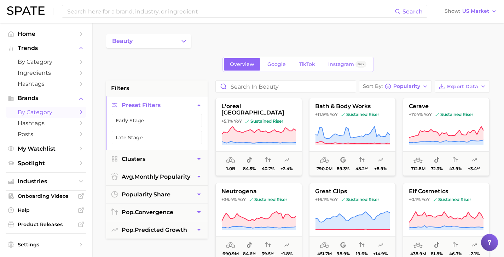
click at [204, 103] on button "Preset Filters" at bounding box center [157, 104] width 102 height 17
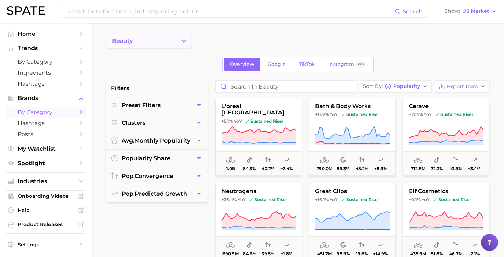
click at [161, 41] on button "beauty" at bounding box center [148, 41] width 85 height 14
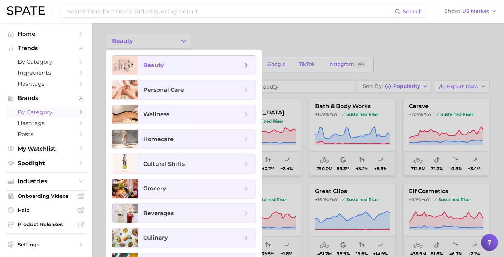
click at [174, 64] on span "beauty" at bounding box center [192, 65] width 99 height 8
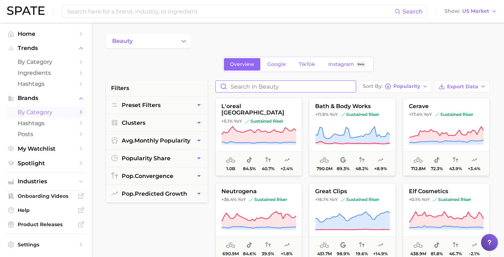
click at [259, 86] on input "Search in beauty" at bounding box center [286, 86] width 140 height 11
type input "peels"
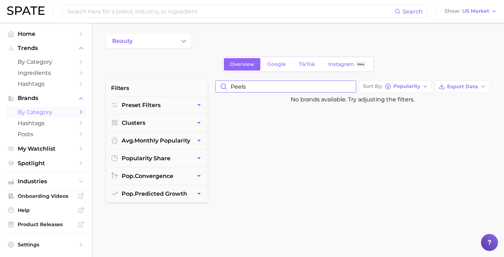
drag, startPoint x: 247, startPoint y: 86, endPoint x: 208, endPoint y: 84, distance: 39.3
click at [427, 87] on polyline "button" at bounding box center [425, 86] width 3 height 1
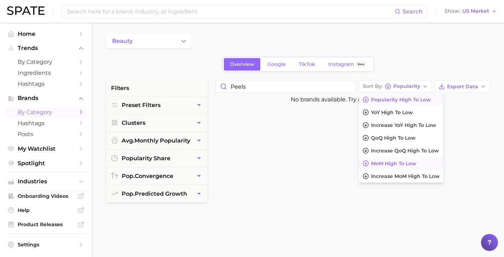
click at [385, 166] on span "MoM high to low" at bounding box center [393, 163] width 45 height 6
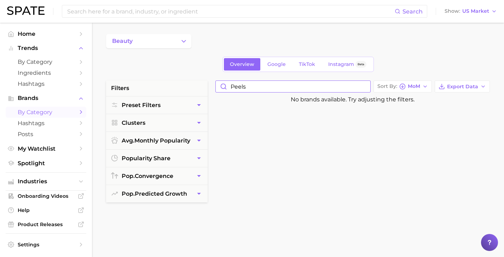
click at [369, 88] on input "peels" at bounding box center [293, 86] width 155 height 11
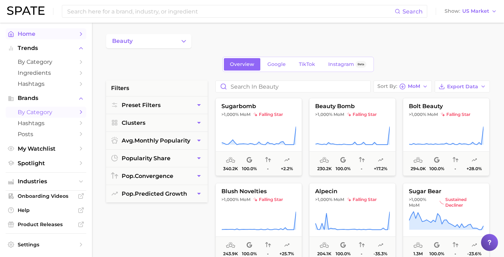
click at [44, 31] on span "Home" at bounding box center [46, 33] width 57 height 7
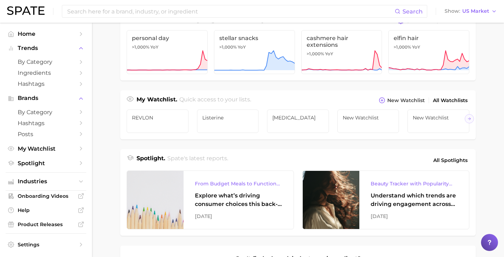
scroll to position [154, 0]
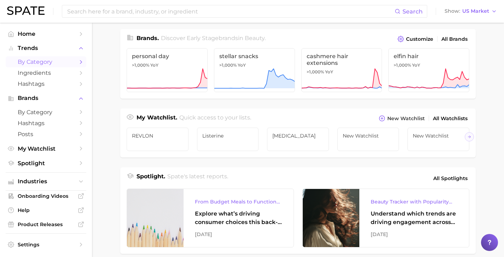
click at [50, 58] on span "by Category" at bounding box center [46, 61] width 57 height 7
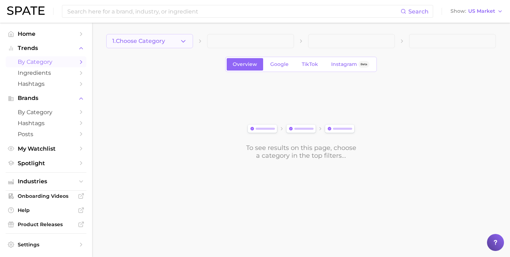
click at [144, 42] on span "1. Choose Category" at bounding box center [138, 41] width 53 height 6
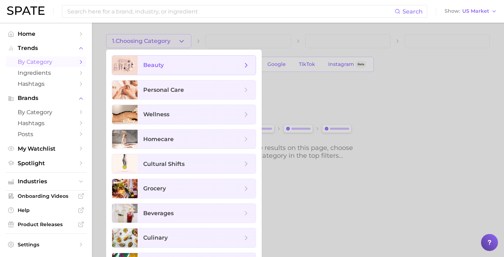
click at [153, 61] on span "beauty" at bounding box center [192, 65] width 99 height 8
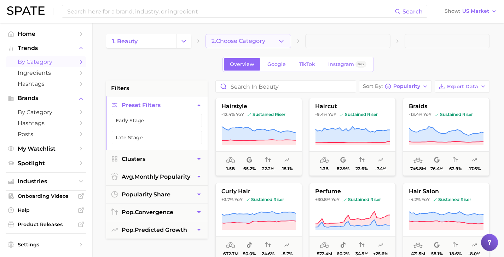
click at [252, 40] on span "2. Choose Category" at bounding box center [239, 41] width 54 height 6
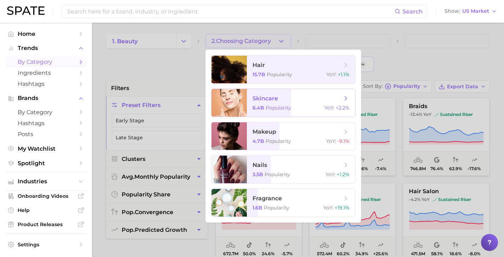
click at [290, 104] on span "skincare 6.4b Popularity YoY : +2.2%" at bounding box center [301, 103] width 108 height 28
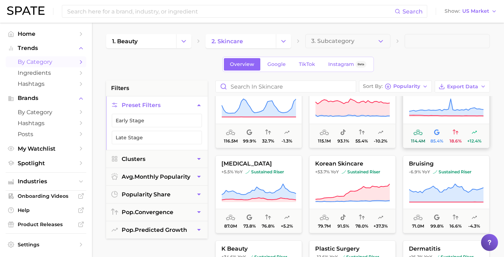
scroll to position [198, 0]
click at [278, 162] on span "[MEDICAL_DATA]" at bounding box center [259, 163] width 86 height 6
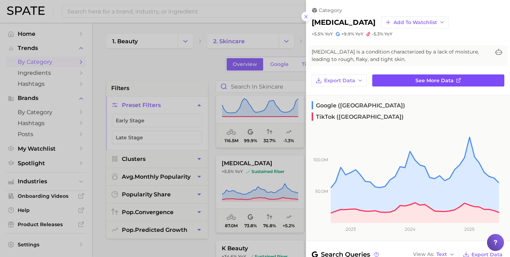
click at [426, 79] on span "See more data" at bounding box center [434, 80] width 38 height 6
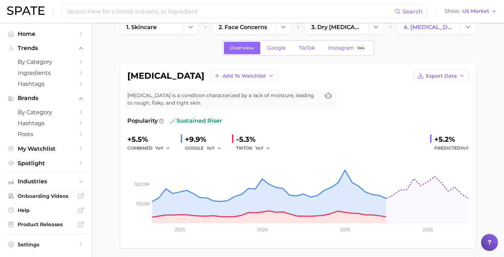
scroll to position [13, 0]
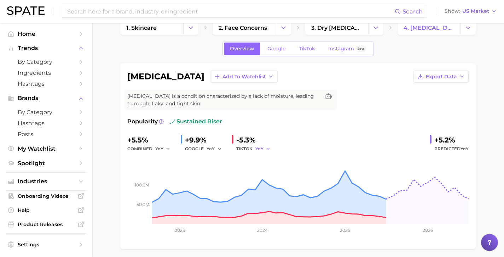
click at [266, 148] on icon "button" at bounding box center [268, 148] width 5 height 5
click at [265, 188] on span "MoM" at bounding box center [265, 185] width 12 height 6
click at [269, 146] on icon "button" at bounding box center [270, 148] width 5 height 5
click at [266, 160] on button "YoY" at bounding box center [294, 160] width 78 height 13
click at [218, 148] on icon "button" at bounding box center [219, 148] width 5 height 5
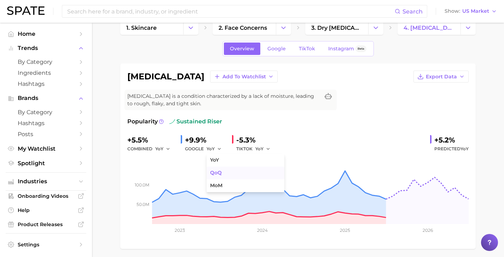
click at [218, 169] on span "QoQ" at bounding box center [216, 172] width 12 height 6
click at [209, 149] on span "QoQ" at bounding box center [212, 148] width 10 height 6
click at [217, 183] on span "MoM" at bounding box center [216, 185] width 12 height 6
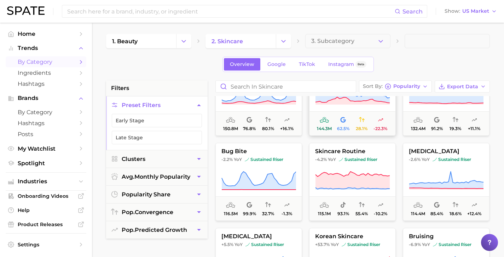
scroll to position [127, 0]
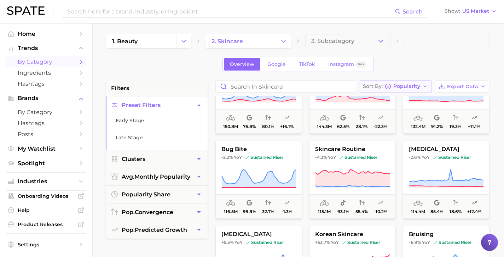
click at [432, 88] on button "Sort By Popularity" at bounding box center [395, 86] width 73 height 12
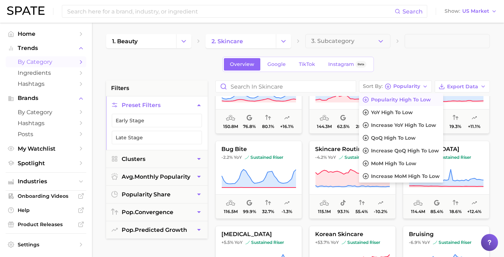
click at [411, 70] on div "Overview Google TikTok Instagram Beta" at bounding box center [298, 64] width 384 height 15
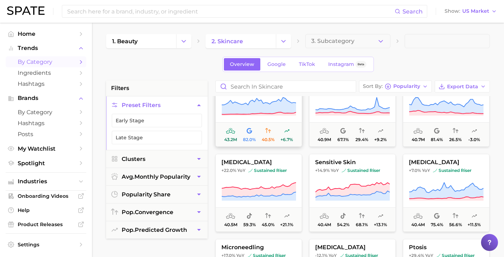
scroll to position [743, 0]
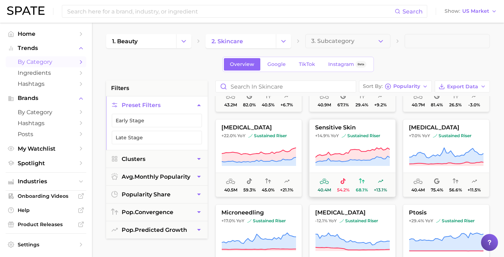
click at [369, 126] on span "sensitive skin" at bounding box center [353, 127] width 86 height 6
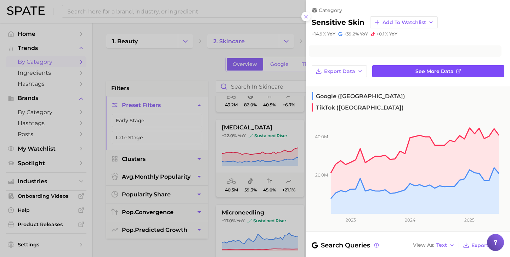
click at [415, 69] on span "See more data" at bounding box center [434, 71] width 38 height 6
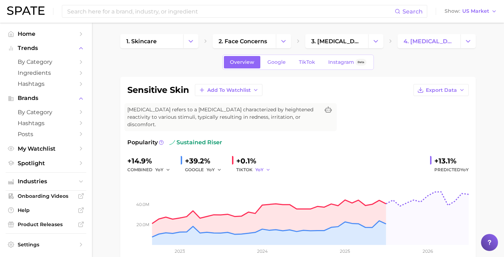
click at [260, 166] on span "YoY" at bounding box center [259, 169] width 8 height 6
click at [267, 190] on span "QoQ" at bounding box center [265, 193] width 12 height 6
click at [250, 165] on div "TIKTOK QoQ" at bounding box center [255, 169] width 39 height 8
click at [260, 166] on span "QoQ" at bounding box center [260, 169] width 10 height 6
click at [264, 203] on span "MoM" at bounding box center [265, 206] width 12 height 6
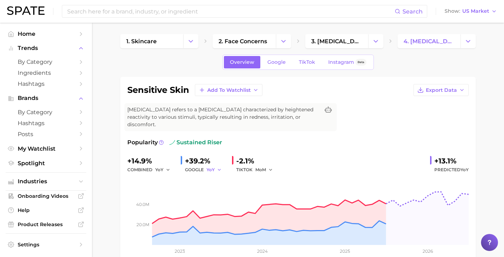
click at [208, 166] on span "YoY" at bounding box center [211, 169] width 8 height 6
click at [217, 200] on button "MoM" at bounding box center [246, 206] width 78 height 13
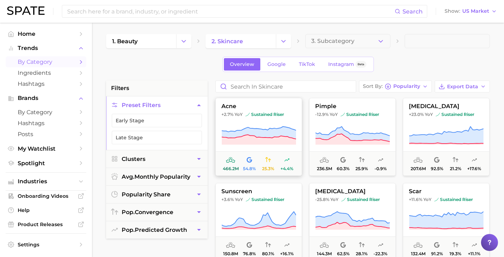
click at [248, 108] on span "acne" at bounding box center [259, 106] width 86 height 6
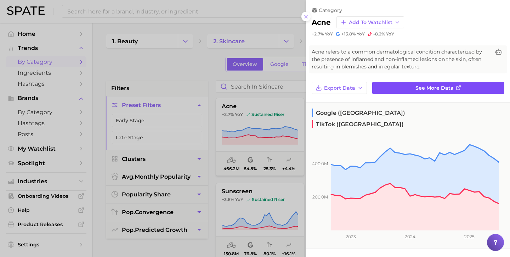
click at [419, 87] on span "See more data" at bounding box center [434, 88] width 38 height 6
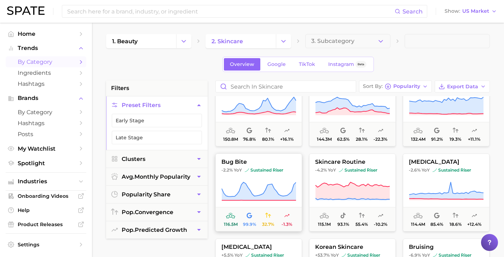
scroll to position [117, 0]
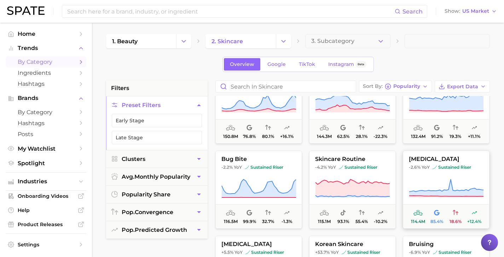
click at [438, 155] on button "botox -2.6% YoY sustained riser 114.4m 85.4% 18.6% +12.4%" at bounding box center [446, 189] width 87 height 78
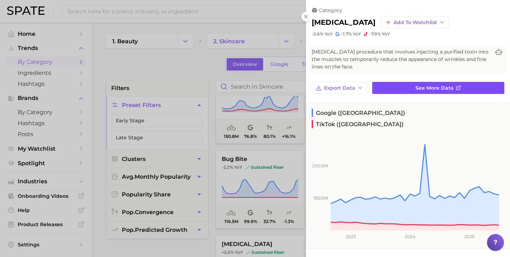
click at [413, 90] on link "See more data" at bounding box center [438, 88] width 132 height 12
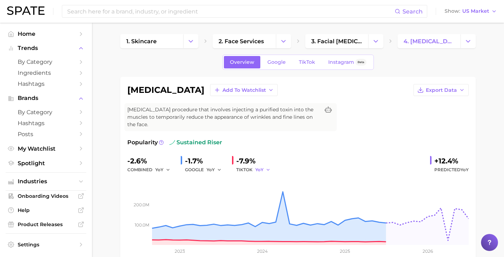
click at [262, 165] on button "YoY" at bounding box center [262, 169] width 15 height 8
click at [265, 190] on span "QoQ" at bounding box center [265, 193] width 12 height 6
click at [267, 167] on icon "button" at bounding box center [269, 169] width 5 height 5
click at [269, 200] on button "MoM" at bounding box center [294, 206] width 78 height 13
click at [202, 165] on div "GOOGLE YoY" at bounding box center [205, 169] width 41 height 8
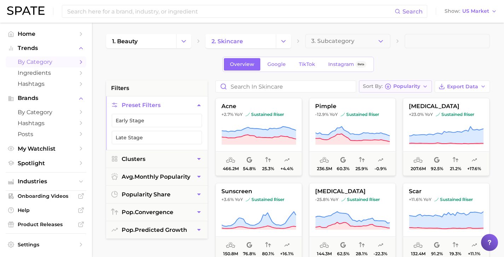
click at [403, 87] on span "Popularity" at bounding box center [406, 86] width 27 height 4
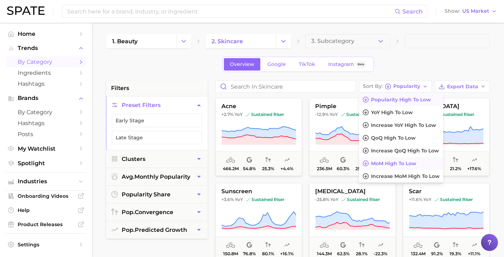
click at [402, 161] on span "MoM high to low" at bounding box center [393, 163] width 45 height 6
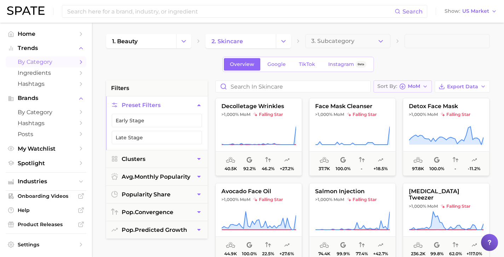
click at [419, 88] on span "MoM" at bounding box center [414, 86] width 12 height 4
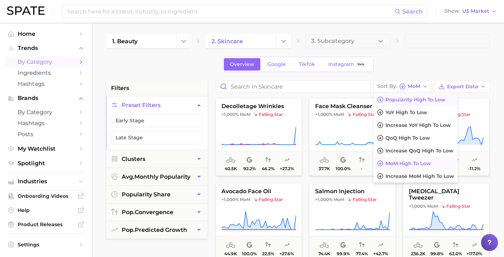
click at [412, 97] on span "Popularity high to low" at bounding box center [416, 100] width 60 height 6
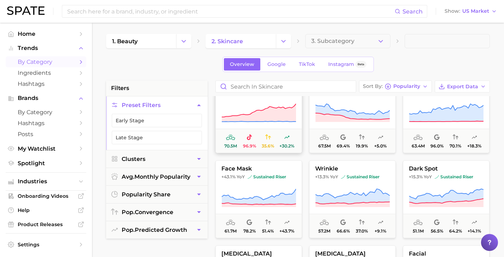
scroll to position [370, 0]
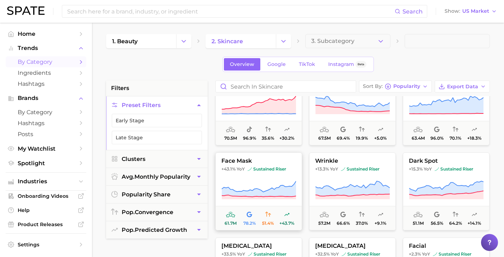
click at [267, 159] on span "face mask" at bounding box center [259, 160] width 86 height 6
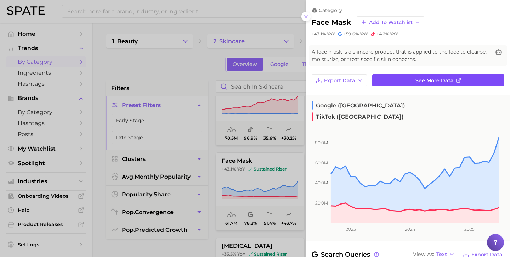
click at [410, 77] on link "See more data" at bounding box center [438, 80] width 132 height 12
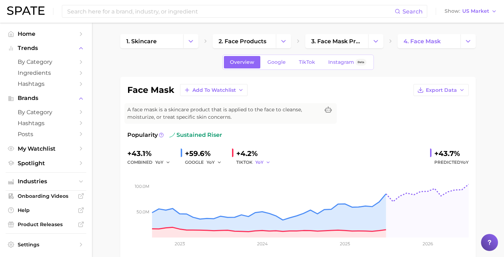
click at [266, 164] on icon "button" at bounding box center [268, 162] width 5 height 5
click at [264, 197] on span "MoM" at bounding box center [265, 199] width 12 height 6
click at [212, 160] on span "YoY" at bounding box center [211, 162] width 8 height 6
click at [216, 198] on span "MoM" at bounding box center [216, 199] width 12 height 6
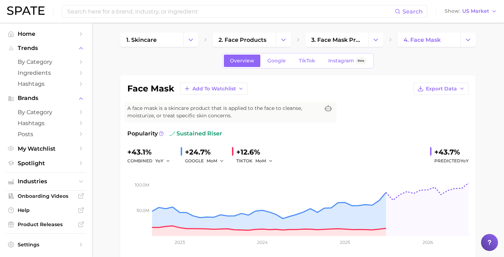
scroll to position [2, 0]
click at [283, 64] on link "Google" at bounding box center [276, 60] width 30 height 12
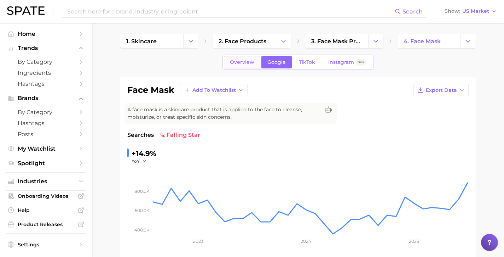
click at [247, 63] on span "Overview" at bounding box center [242, 62] width 24 height 6
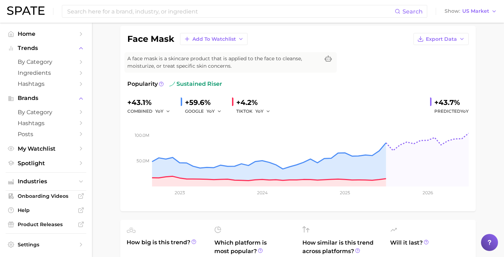
scroll to position [53, 0]
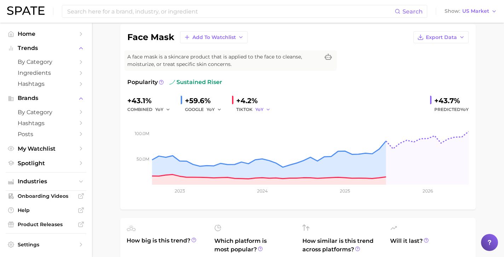
click at [262, 108] on button "YoY" at bounding box center [262, 109] width 15 height 8
click at [265, 143] on span "MoM" at bounding box center [265, 146] width 12 height 6
click at [217, 108] on icon "button" at bounding box center [219, 109] width 5 height 5
click at [219, 145] on span "MoM" at bounding box center [216, 146] width 12 height 6
click at [166, 109] on icon "button" at bounding box center [168, 109] width 5 height 5
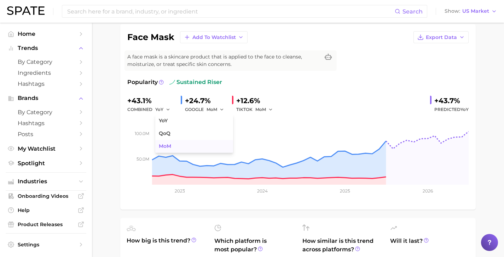
click at [162, 144] on span "MoM" at bounding box center [165, 146] width 12 height 6
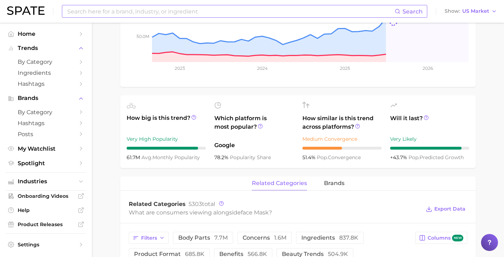
scroll to position [180, 0]
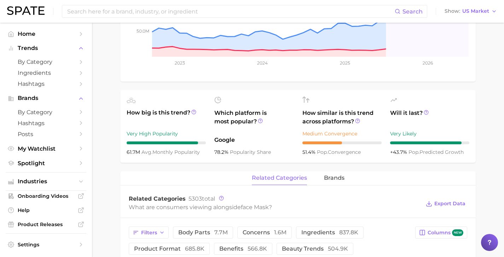
click at [132, 103] on div at bounding box center [166, 100] width 79 height 8
click at [258, 122] on icon at bounding box center [260, 120] width 5 height 5
click at [189, 115] on span "How big is this trend?" at bounding box center [166, 116] width 79 height 17
click at [191, 111] on icon at bounding box center [193, 111] width 5 height 5
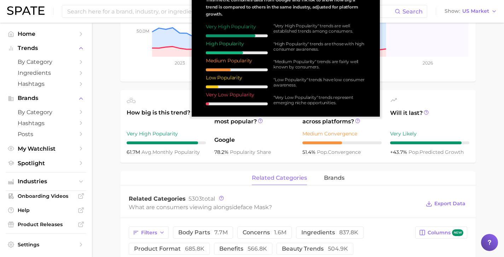
click at [195, 140] on div "How big is this trend? Very High Popularity 61.7m avg. monthly popularity" at bounding box center [166, 126] width 79 height 60
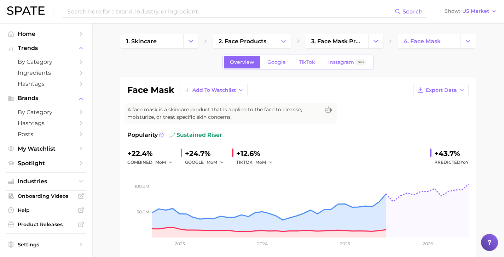
scroll to position [0, 0]
click at [278, 61] on span "Google" at bounding box center [276, 62] width 18 height 6
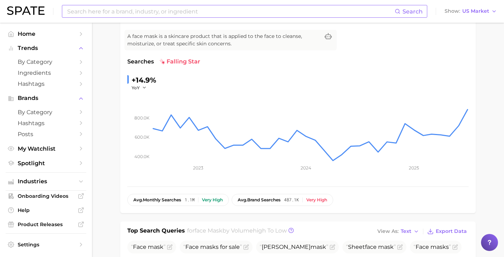
scroll to position [19, 0]
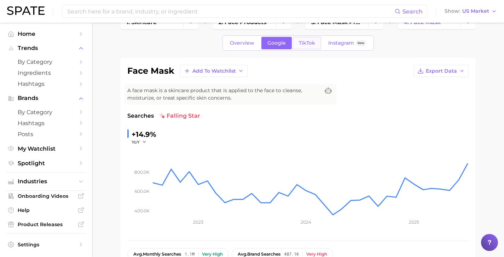
click at [309, 42] on span "TikTok" at bounding box center [307, 43] width 16 height 6
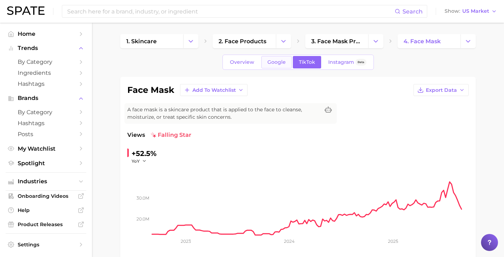
click at [279, 62] on span "Google" at bounding box center [276, 62] width 18 height 6
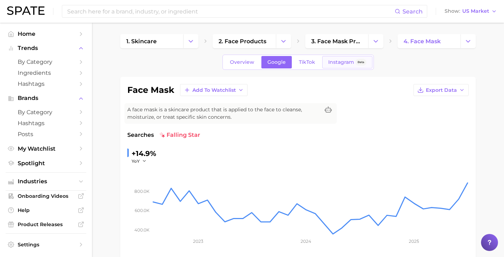
click at [334, 61] on span "Instagram" at bounding box center [341, 62] width 26 height 6
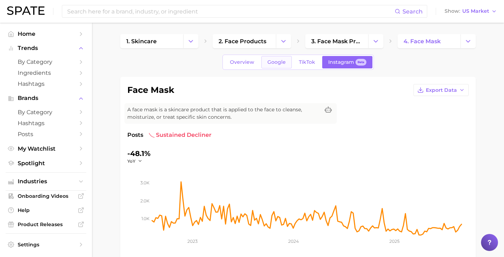
click at [278, 63] on span "Google" at bounding box center [276, 62] width 18 height 6
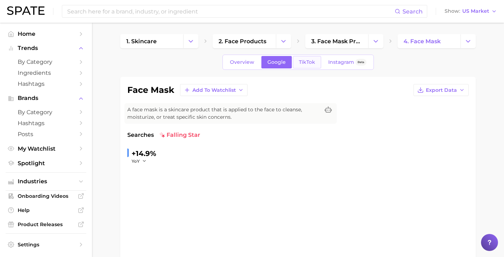
click at [306, 63] on span "TikTok" at bounding box center [307, 62] width 16 height 6
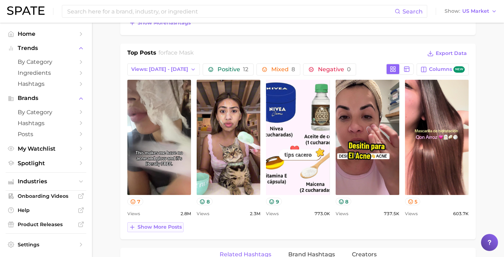
click at [155, 228] on span "Show more posts" at bounding box center [160, 227] width 44 height 6
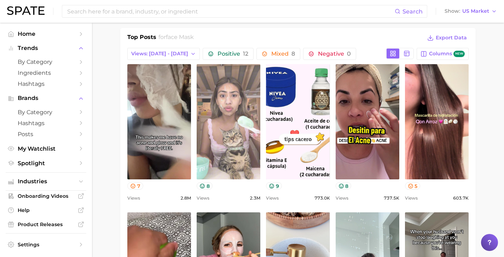
click at [218, 155] on link "view post on TikTok" at bounding box center [229, 121] width 64 height 115
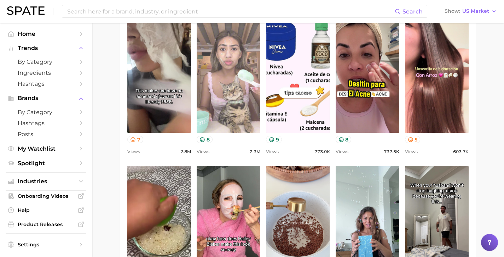
scroll to position [478, 0]
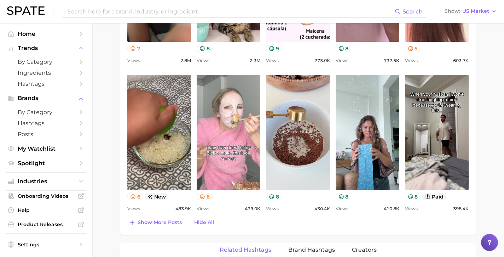
click at [213, 139] on link "view post on TikTok" at bounding box center [229, 132] width 64 height 115
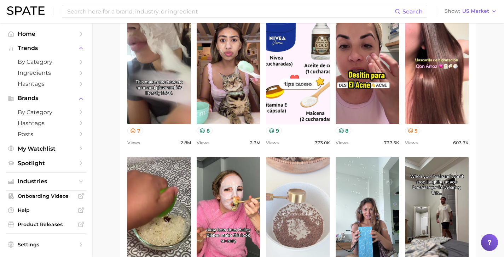
scroll to position [383, 0]
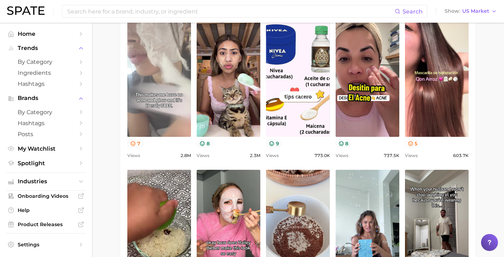
click at [156, 84] on link "view post on TikTok" at bounding box center [159, 79] width 64 height 115
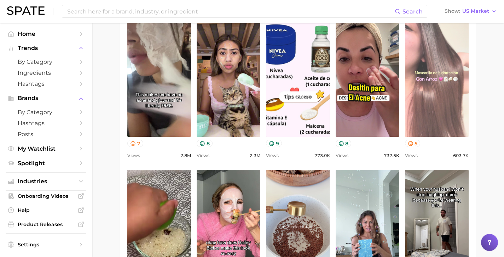
click at [432, 99] on link "view post on TikTok" at bounding box center [437, 79] width 64 height 115
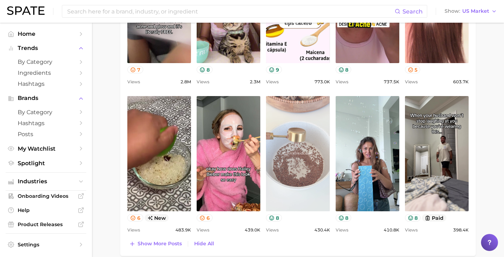
scroll to position [456, 0]
click at [290, 168] on link "view post on TikTok" at bounding box center [298, 153] width 64 height 115
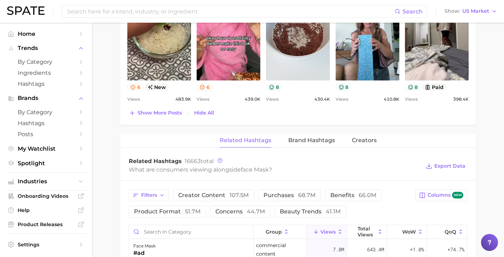
scroll to position [465, 0]
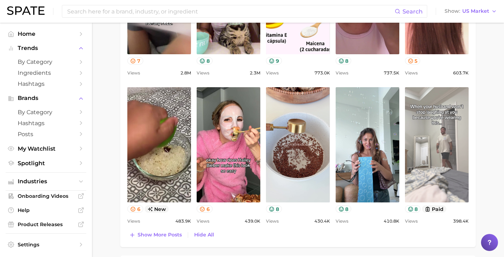
click at [437, 132] on link "view post on TikTok" at bounding box center [437, 144] width 64 height 115
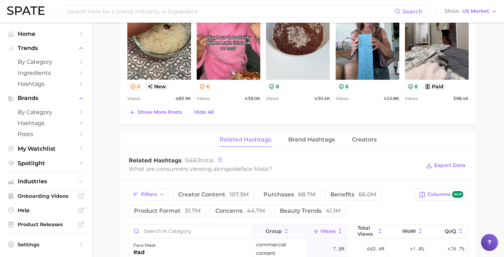
scroll to position [604, 0]
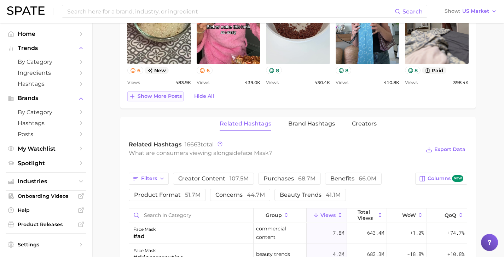
click at [152, 96] on span "Show more posts" at bounding box center [160, 96] width 44 height 6
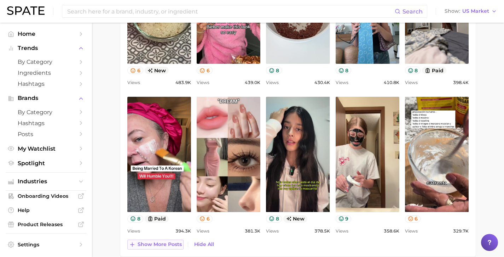
scroll to position [0, 0]
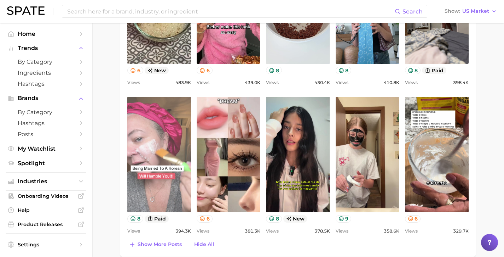
click at [163, 148] on link "view post on TikTok" at bounding box center [159, 154] width 64 height 115
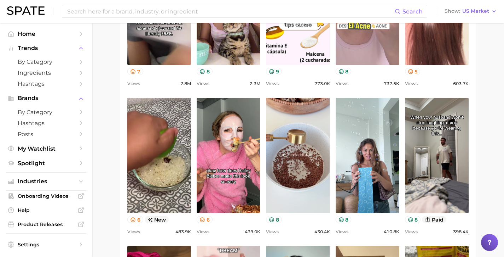
scroll to position [491, 0]
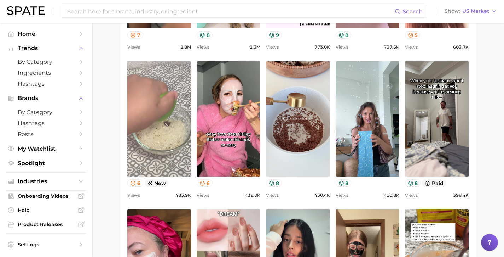
click at [146, 84] on link "view post on TikTok" at bounding box center [159, 118] width 64 height 115
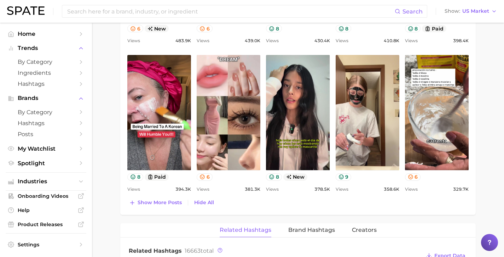
scroll to position [657, 0]
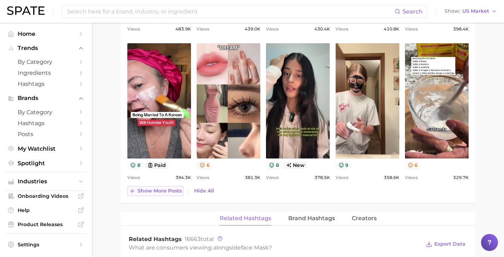
click at [155, 190] on span "Show more posts" at bounding box center [160, 191] width 44 height 6
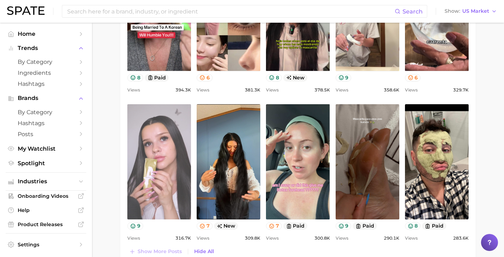
scroll to position [744, 0]
click at [155, 167] on link "view post on TikTok" at bounding box center [159, 161] width 64 height 115
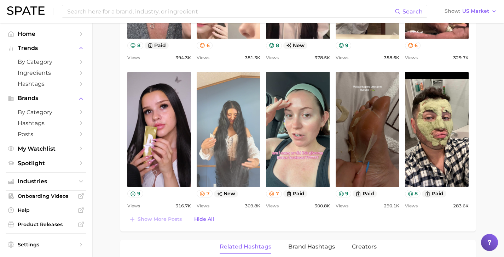
scroll to position [777, 0]
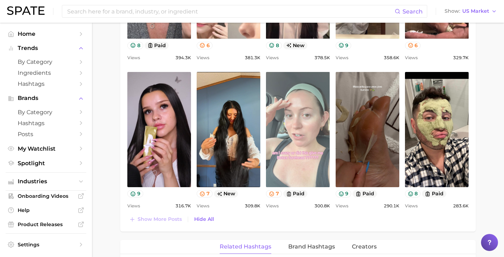
click at [297, 109] on link "view post on TikTok" at bounding box center [298, 129] width 64 height 115
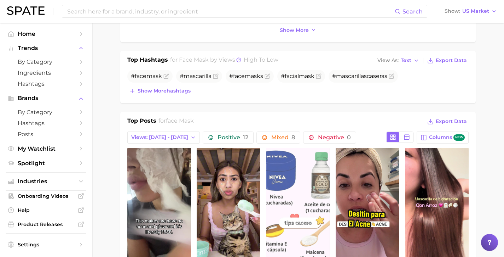
scroll to position [216, 0]
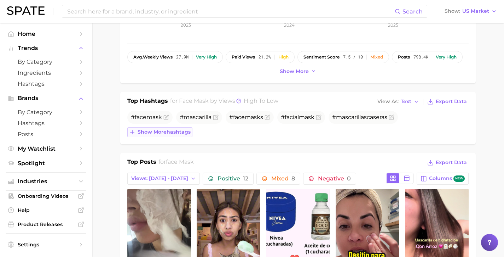
click at [159, 127] on button "Show more hashtags" at bounding box center [159, 132] width 65 height 10
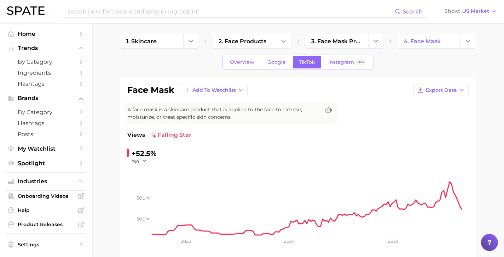
scroll to position [0, 0]
click at [252, 62] on span "Overview" at bounding box center [242, 62] width 24 height 6
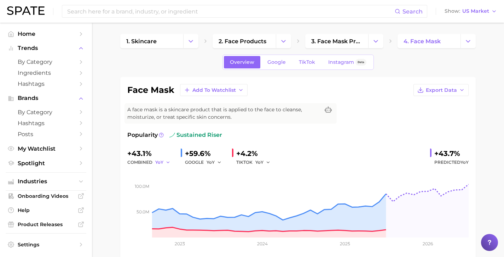
click at [166, 161] on icon "button" at bounding box center [168, 162] width 5 height 5
click at [166, 195] on button "MoM" at bounding box center [194, 198] width 78 height 13
click at [283, 57] on link "Google" at bounding box center [276, 62] width 30 height 12
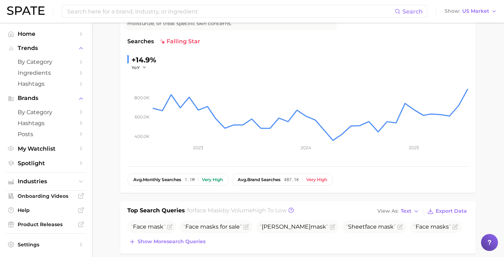
scroll to position [93, 0]
click at [144, 68] on polyline "button" at bounding box center [144, 67] width 2 height 1
click at [145, 89] on span "QoQ" at bounding box center [141, 90] width 12 height 6
click at [146, 65] on icon "button" at bounding box center [146, 67] width 5 height 5
click at [147, 103] on button "MoM" at bounding box center [171, 103] width 78 height 13
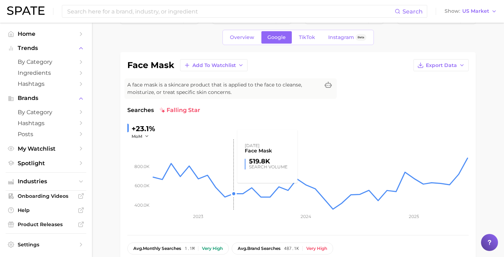
scroll to position [25, 0]
click at [298, 39] on link "TikTok" at bounding box center [307, 37] width 28 height 12
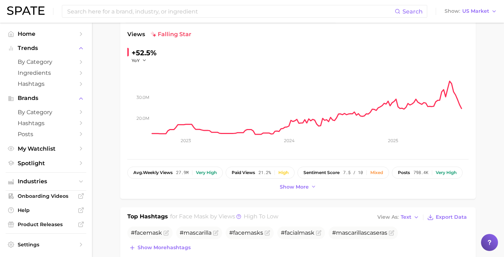
scroll to position [114, 0]
